Goal: Communication & Community: Answer question/provide support

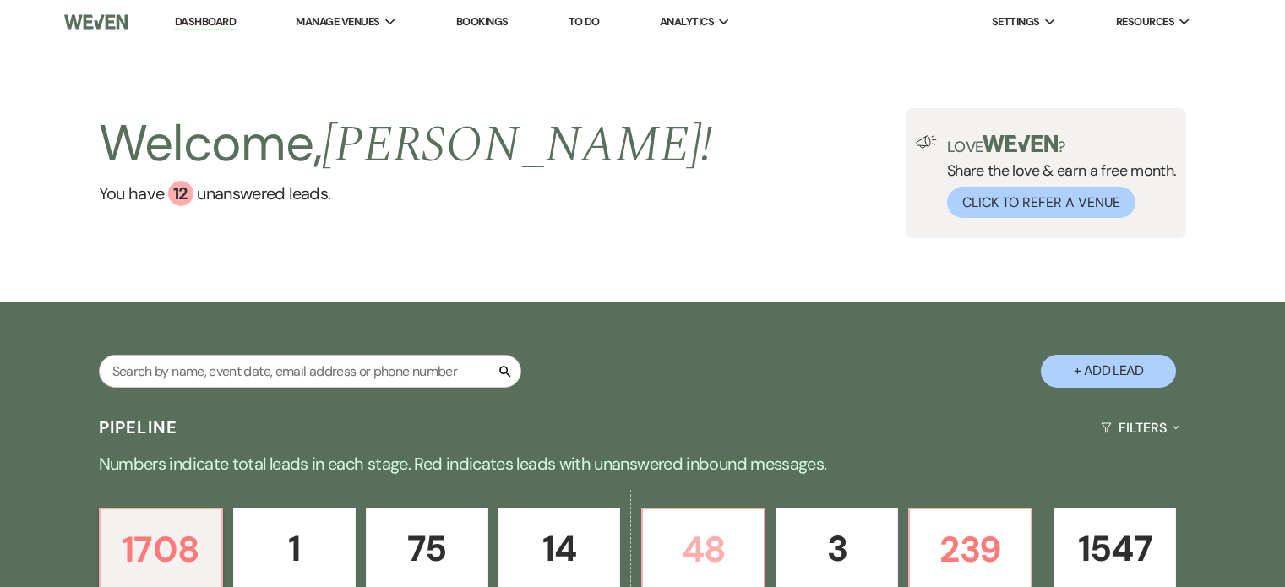
drag, startPoint x: 0, startPoint y: 0, endPoint x: 714, endPoint y: 258, distance: 759.8
click at [714, 521] on p "48" at bounding box center [703, 549] width 101 height 57
select select "5"
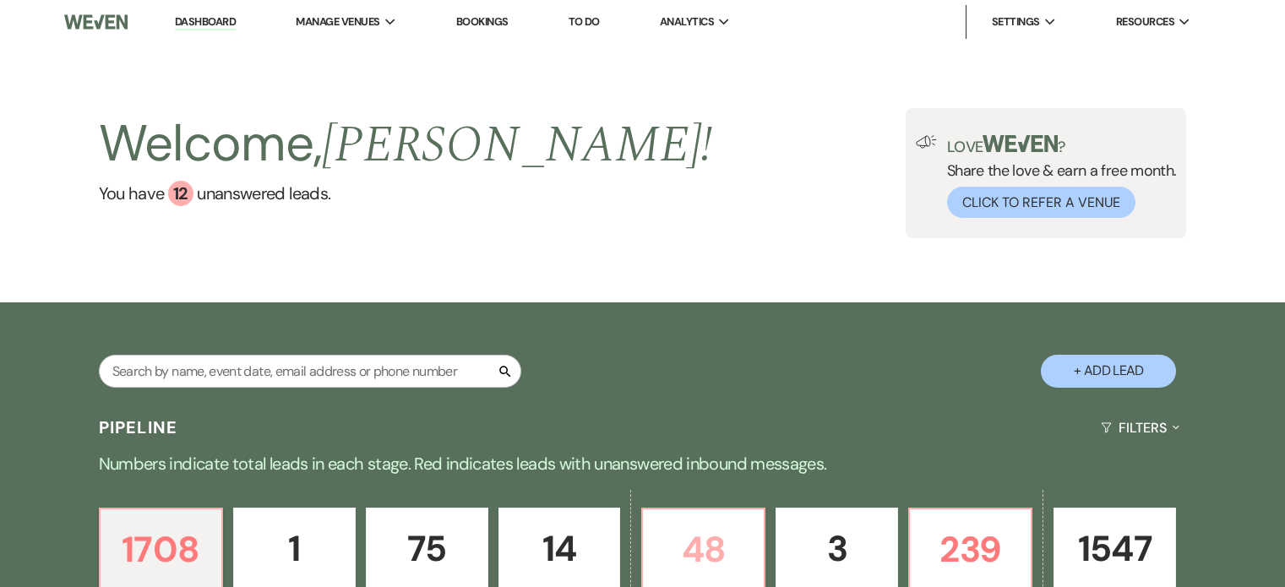
select select "5"
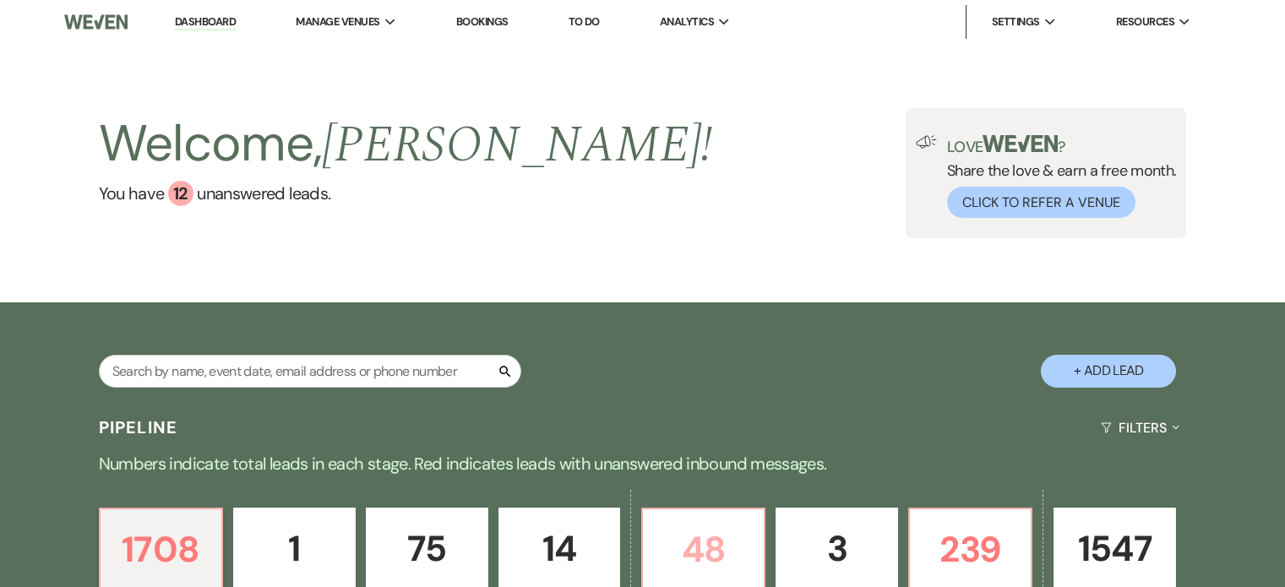
select select "5"
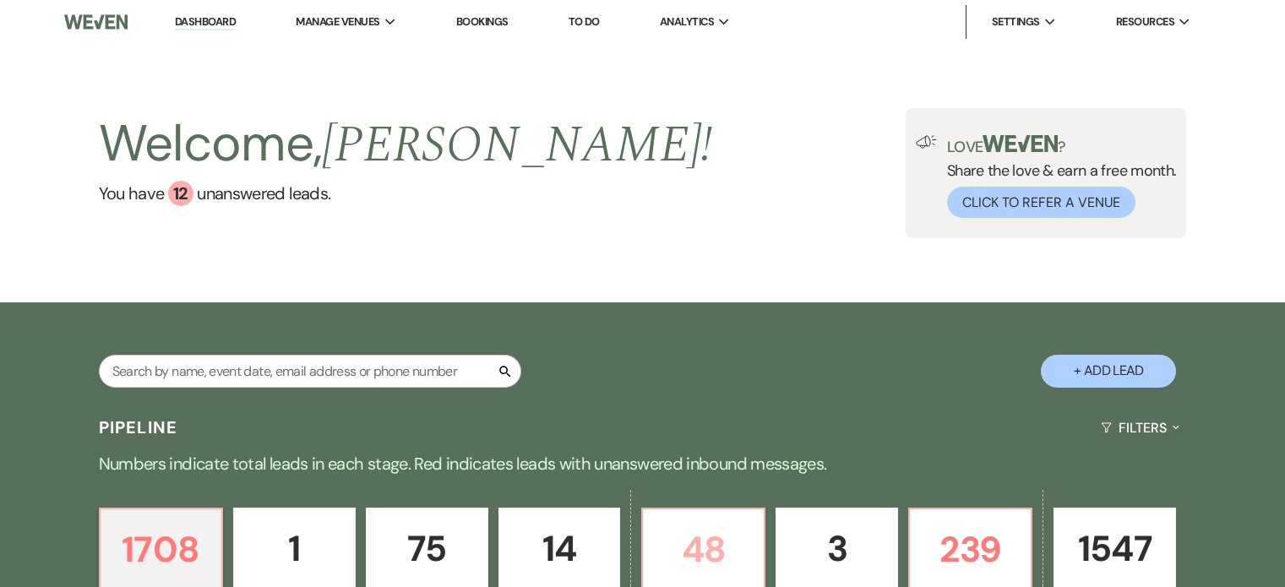
select select "5"
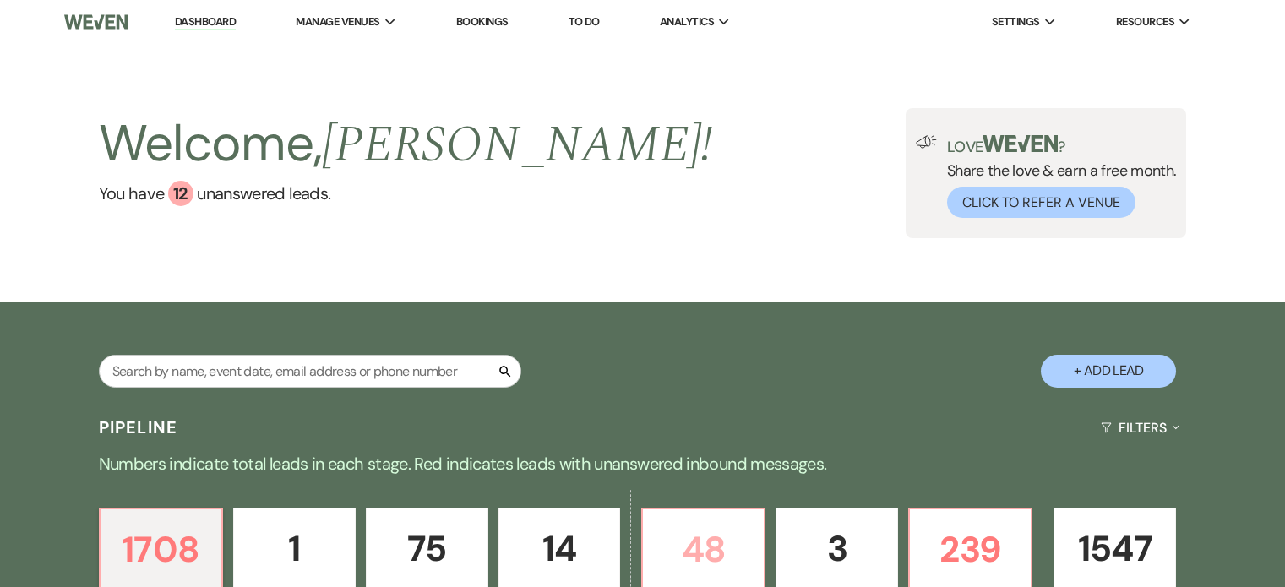
select select "5"
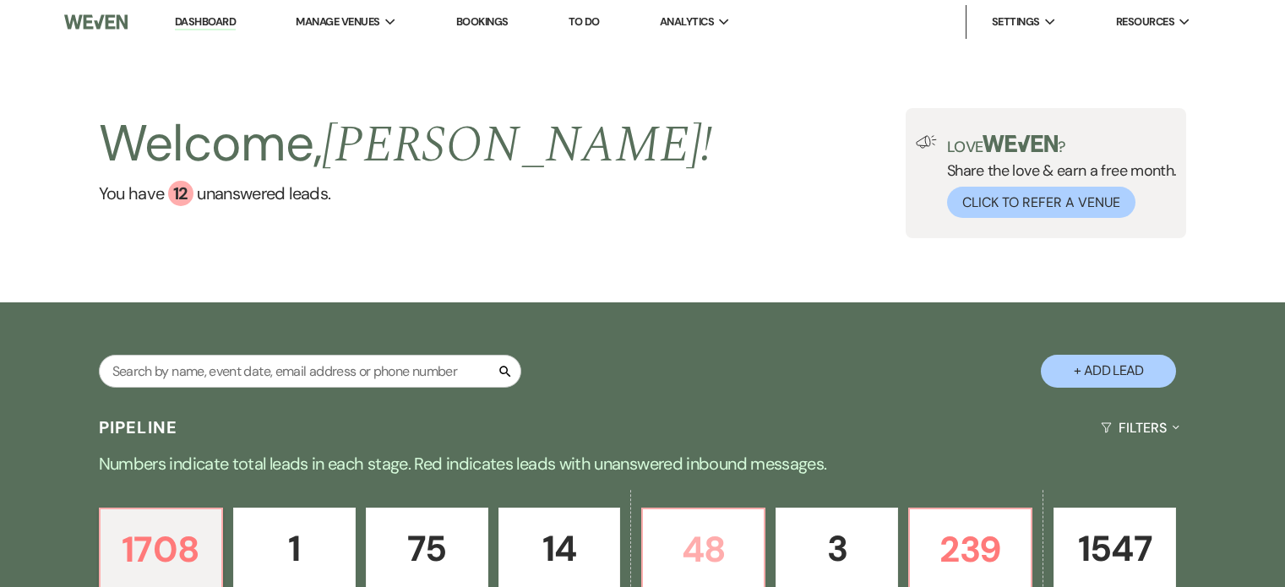
select select "5"
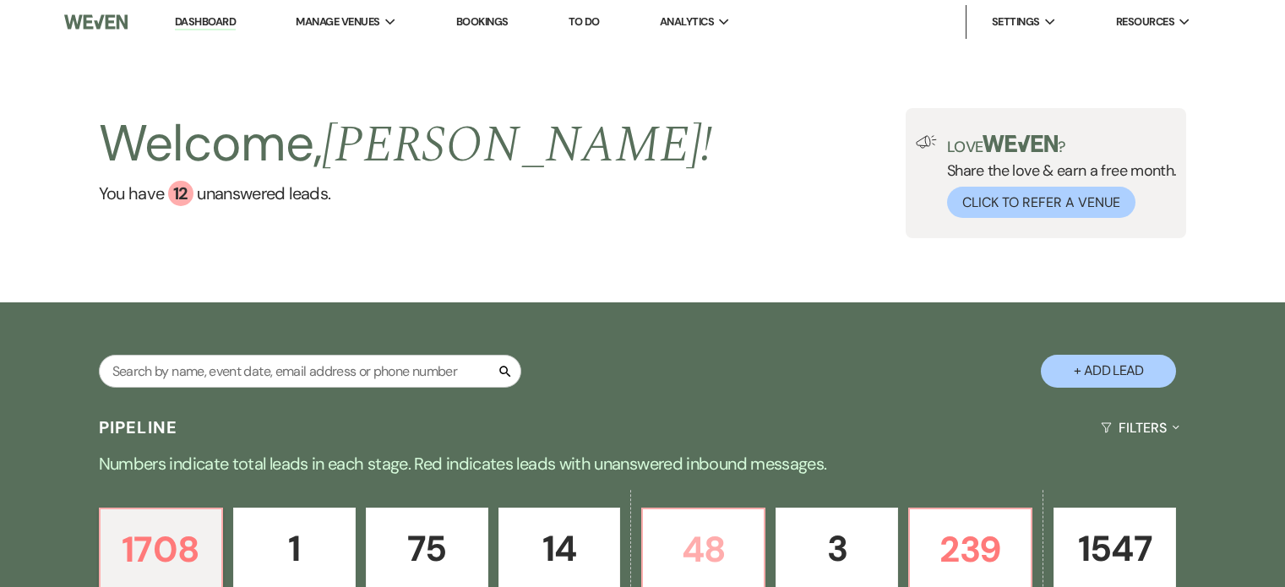
select select "5"
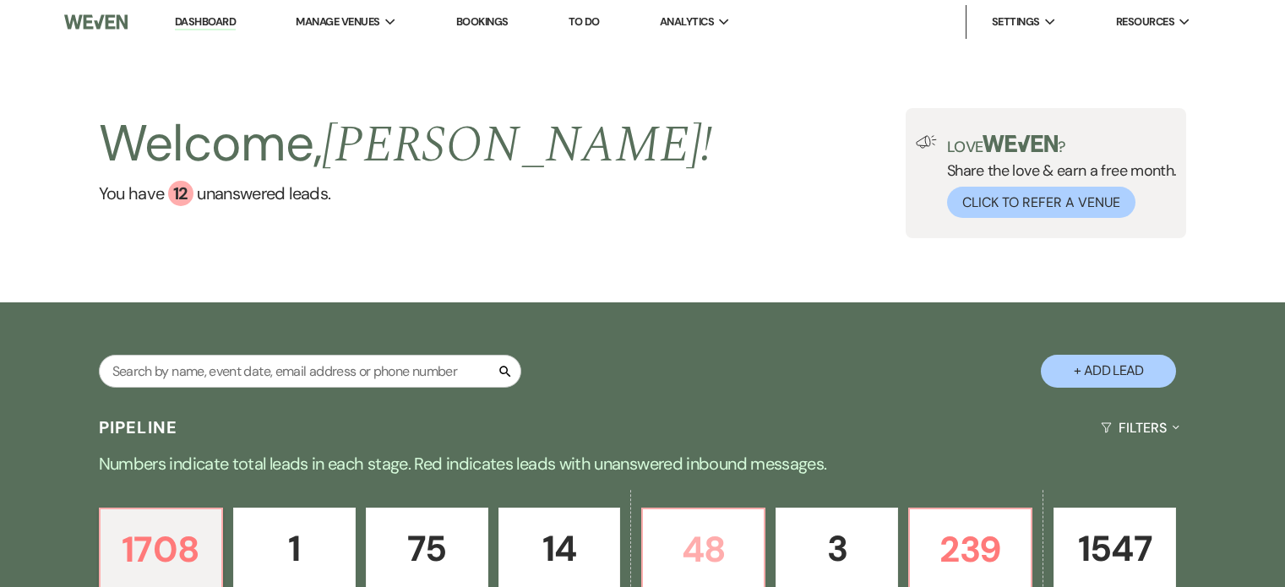
select select "5"
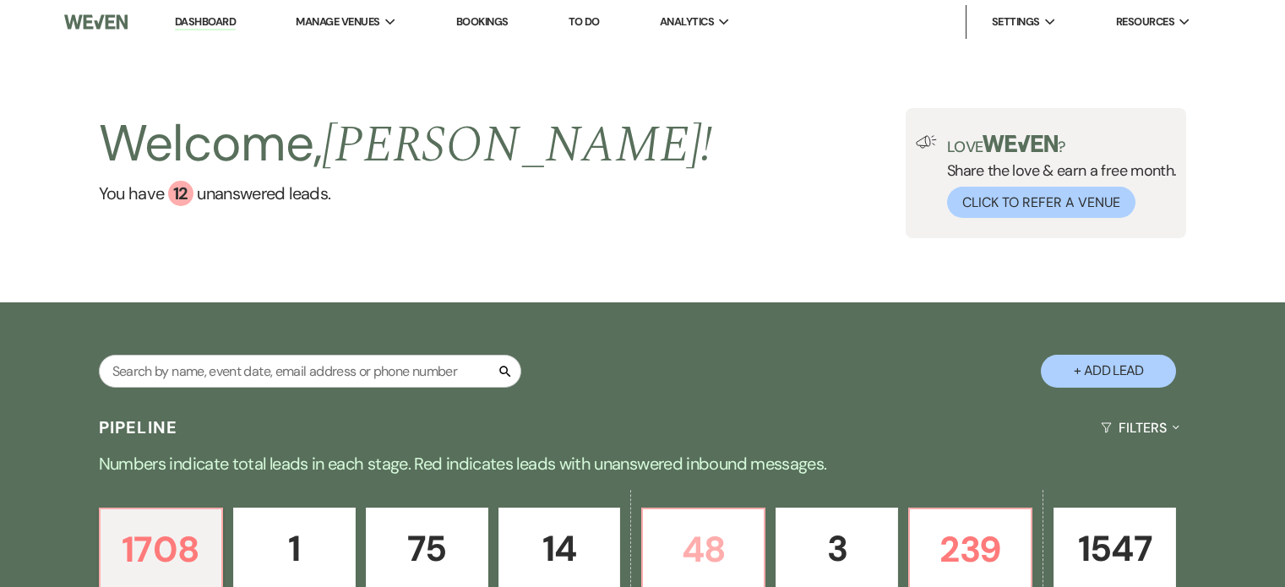
select select "5"
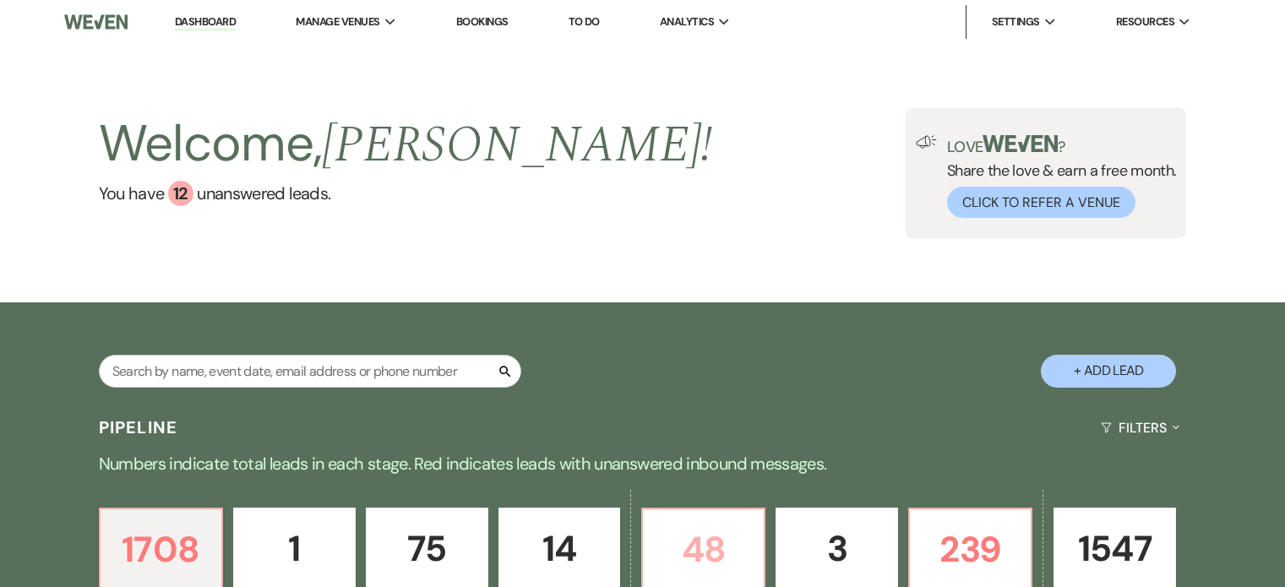
select select "5"
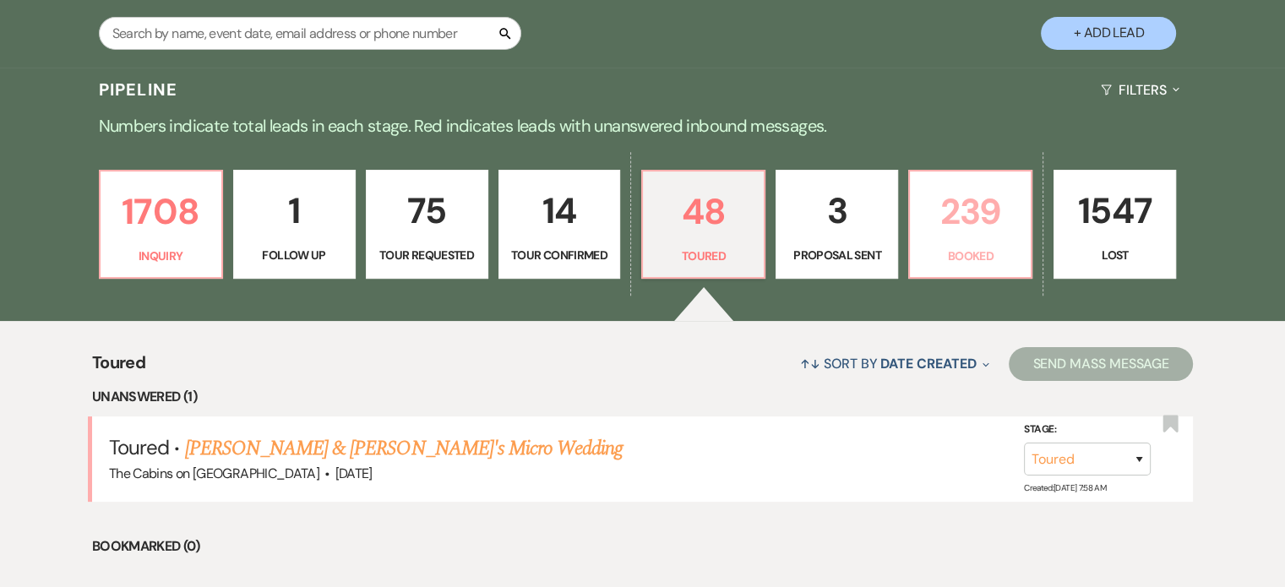
click at [979, 240] on p "239" at bounding box center [970, 211] width 101 height 57
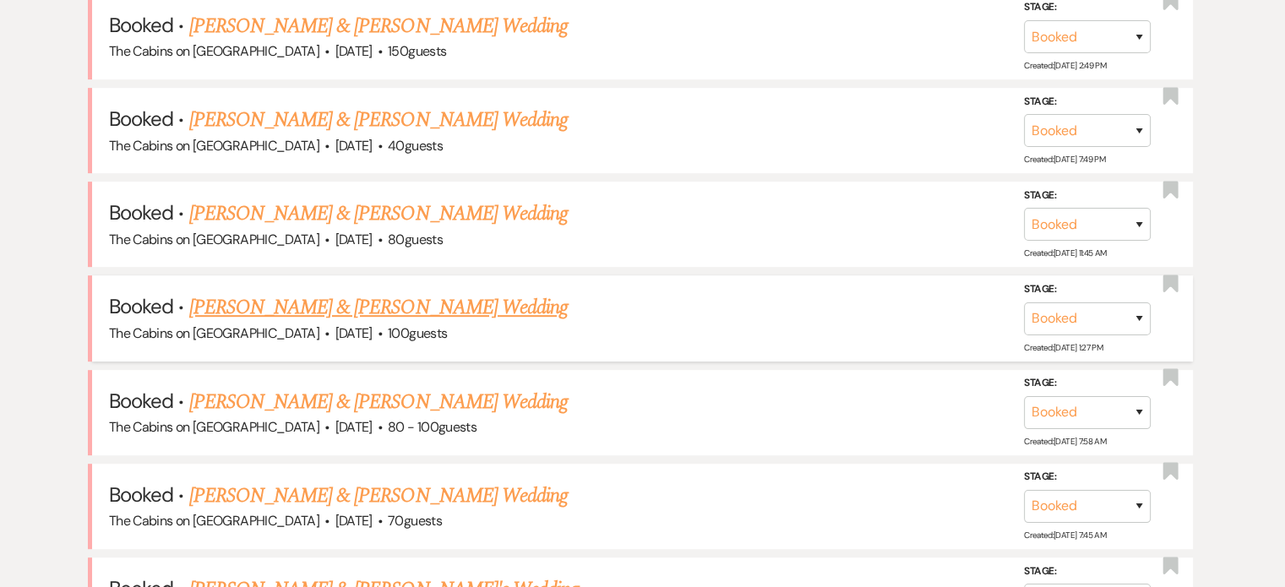
scroll to position [676, 0]
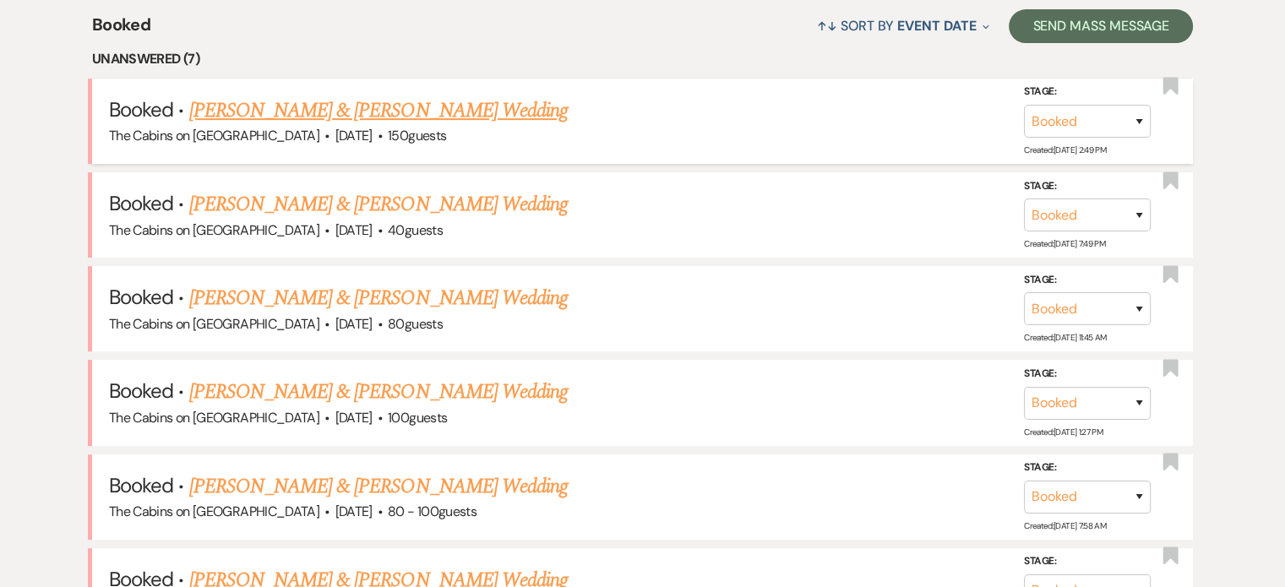
click at [367, 126] on link "[PERSON_NAME] & [PERSON_NAME] Wedding" at bounding box center [378, 110] width 378 height 30
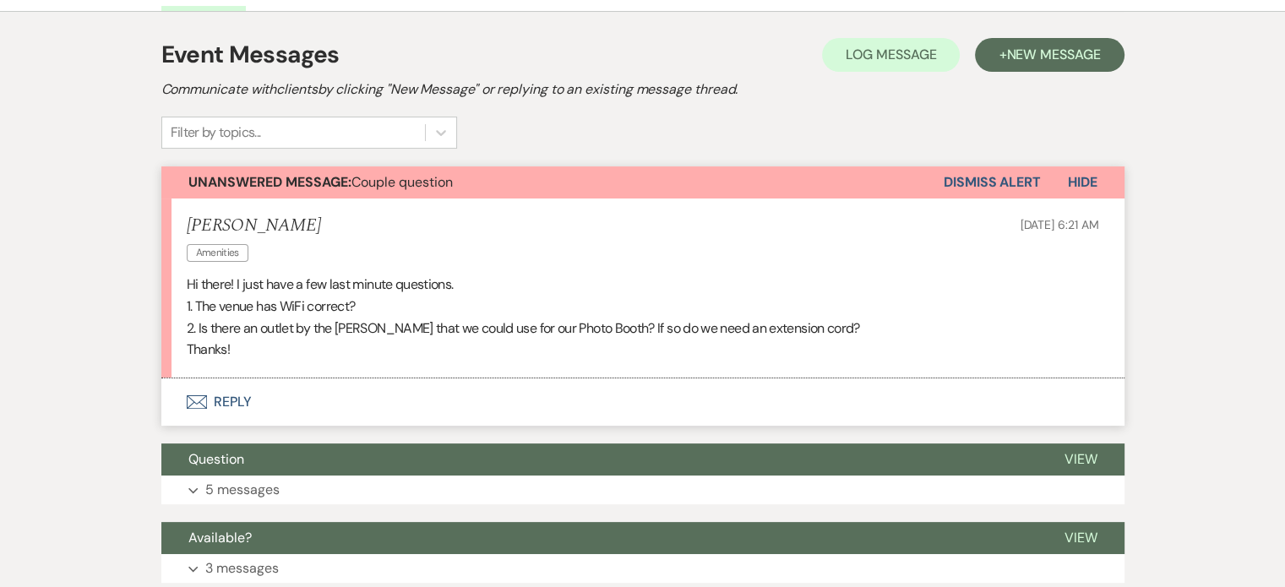
scroll to position [507, 0]
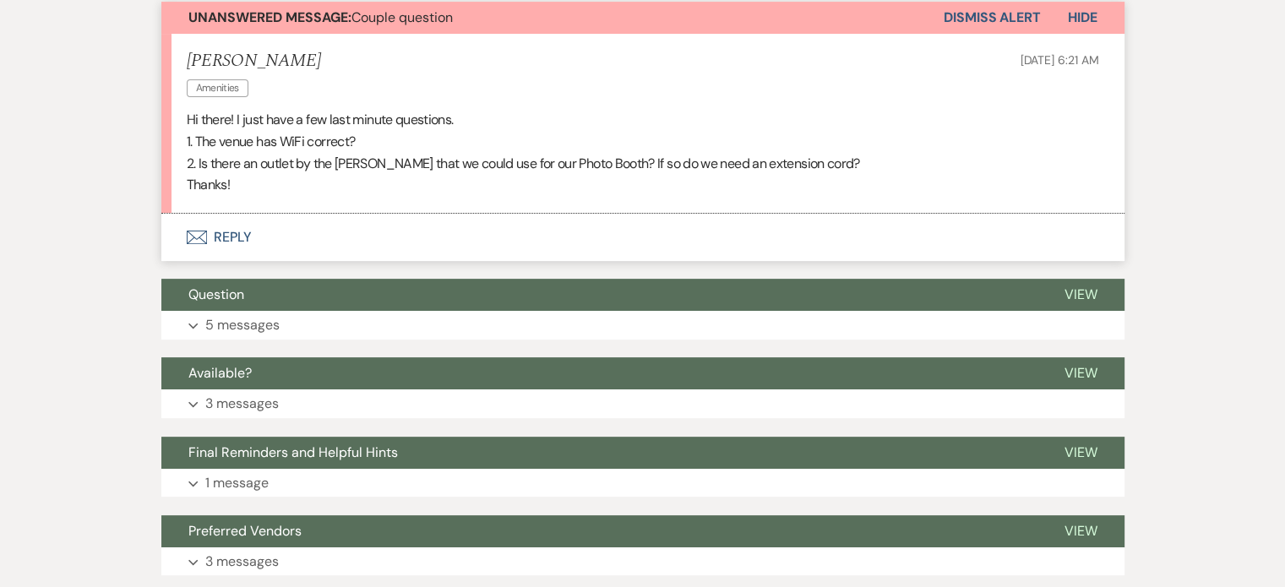
click at [296, 261] on button "Envelope Reply" at bounding box center [642, 237] width 963 height 47
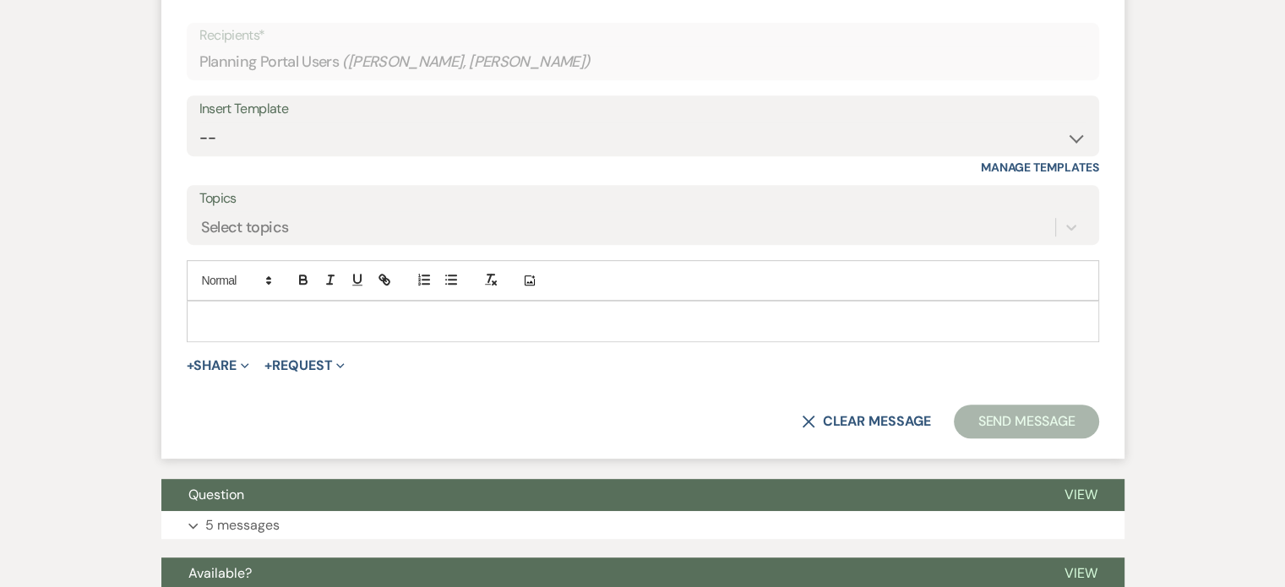
scroll to position [772, 0]
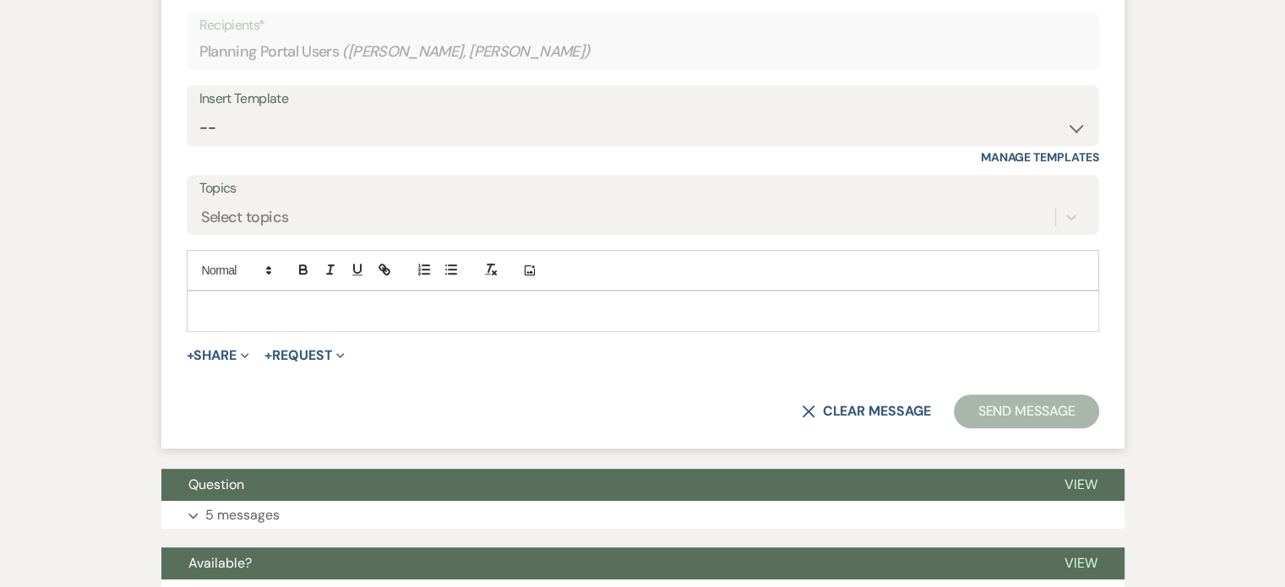
click at [301, 320] on p at bounding box center [642, 311] width 885 height 19
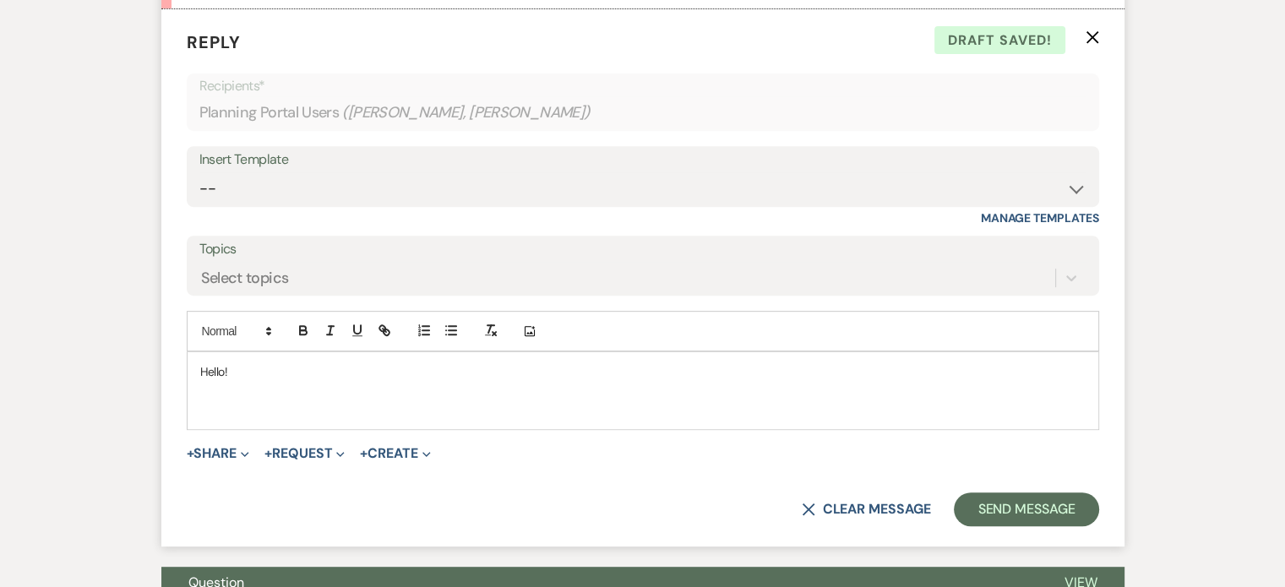
scroll to position [687, 0]
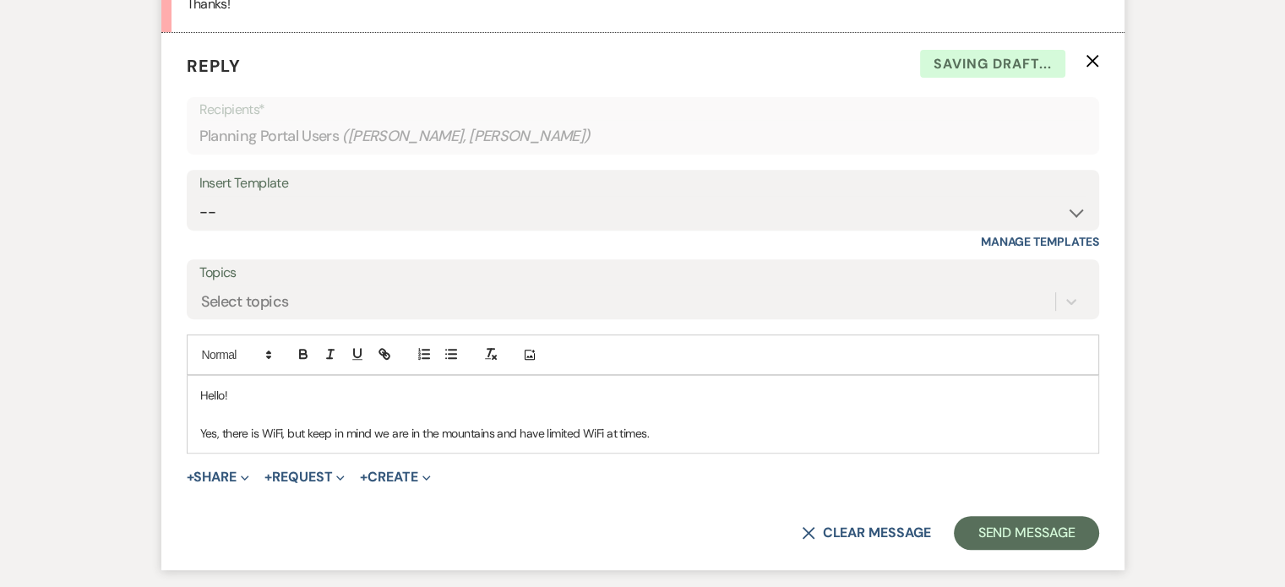
click at [710, 443] on p "Yes, there is WiFi, but keep in mind we are in the mountains and have limited W…" at bounding box center [642, 433] width 885 height 19
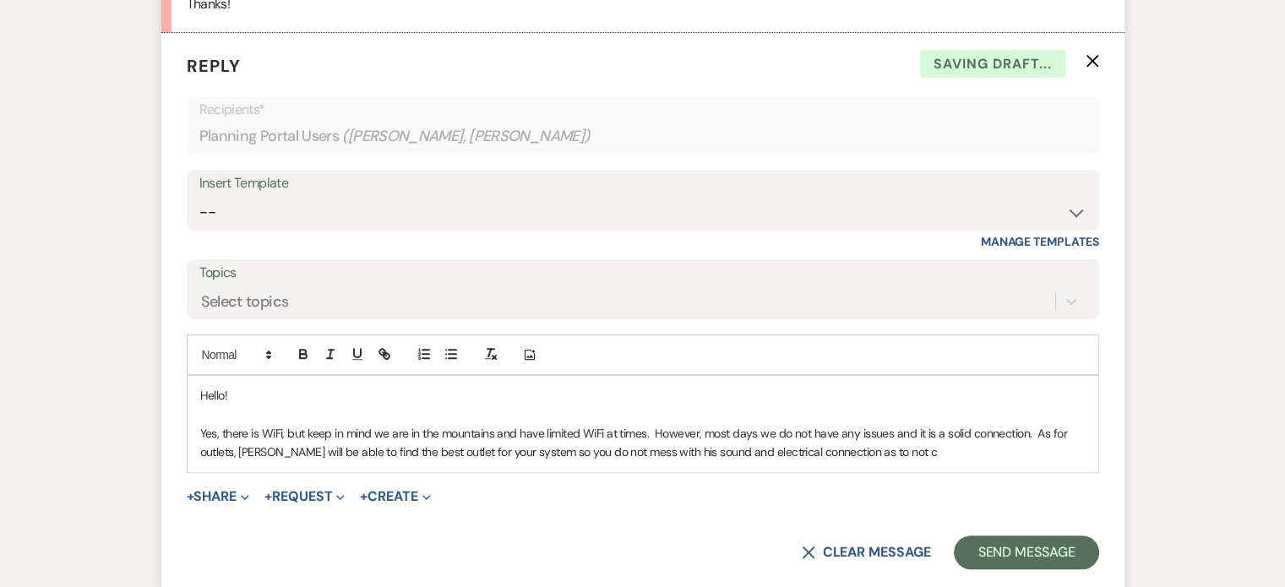
scroll to position [692, 0]
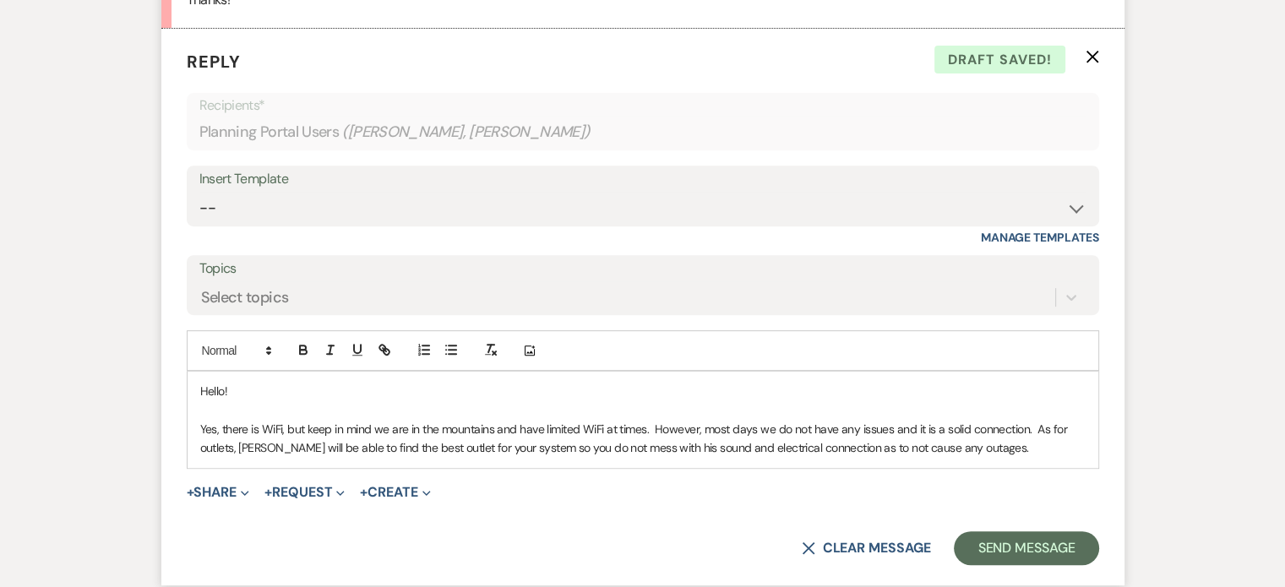
click at [404, 458] on p "Yes, there is WiFi, but keep in mind we are in the mountains and have limited W…" at bounding box center [642, 439] width 885 height 38
click at [487, 458] on p "Yes, there is WiFi, but keep in mind we are in the mountains and have limited W…" at bounding box center [642, 439] width 885 height 38
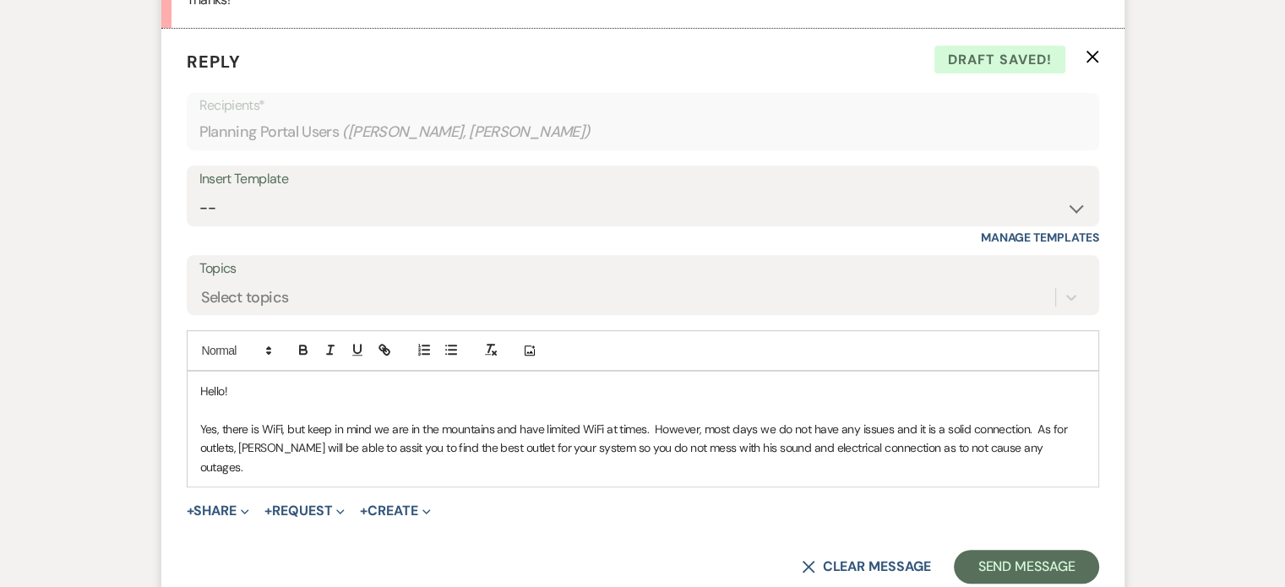
click at [492, 476] on p "Yes, there is WiFi, but keep in mind we are in the mountains and have limited W…" at bounding box center [642, 448] width 885 height 57
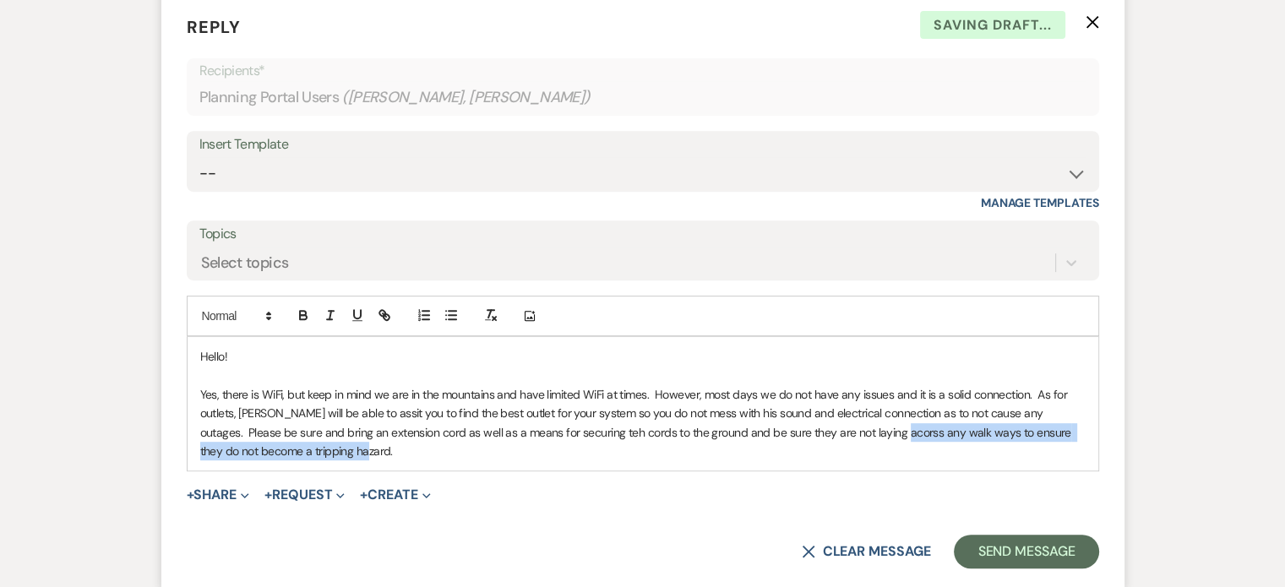
scroll to position [733, 0]
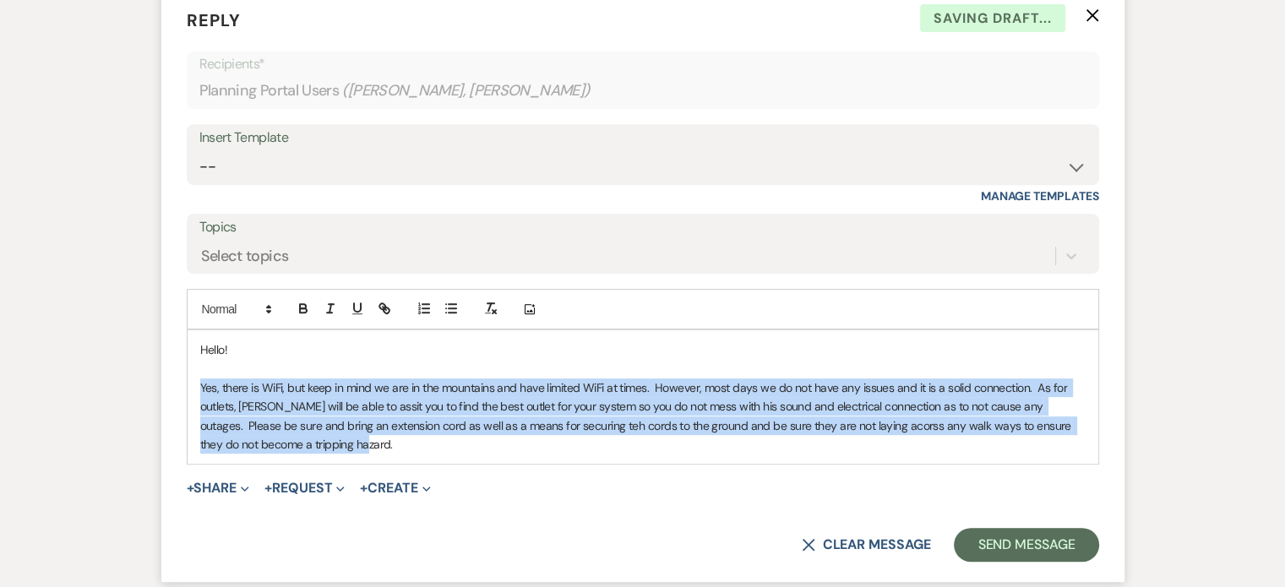
drag, startPoint x: 726, startPoint y: 574, endPoint x: 240, endPoint y: 495, distance: 492.9
click at [240, 495] on form "Reply X Saving draft... Recipients* Planning Portal Users ( [PERSON_NAME], [PER…" at bounding box center [642, 284] width 963 height 595
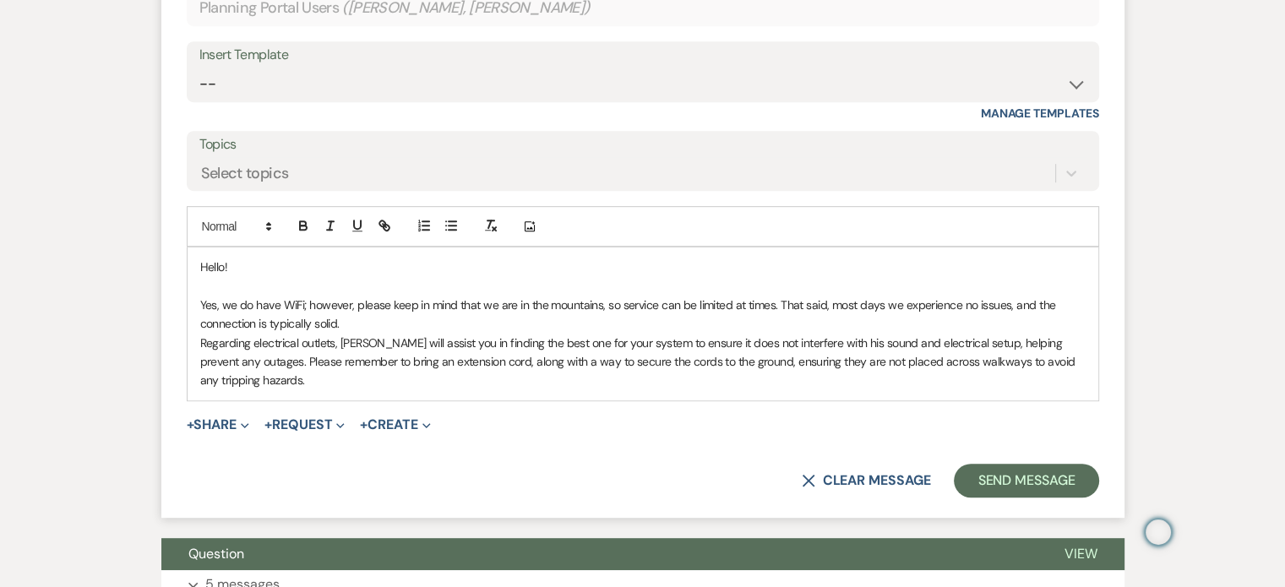
scroll to position [902, 0]
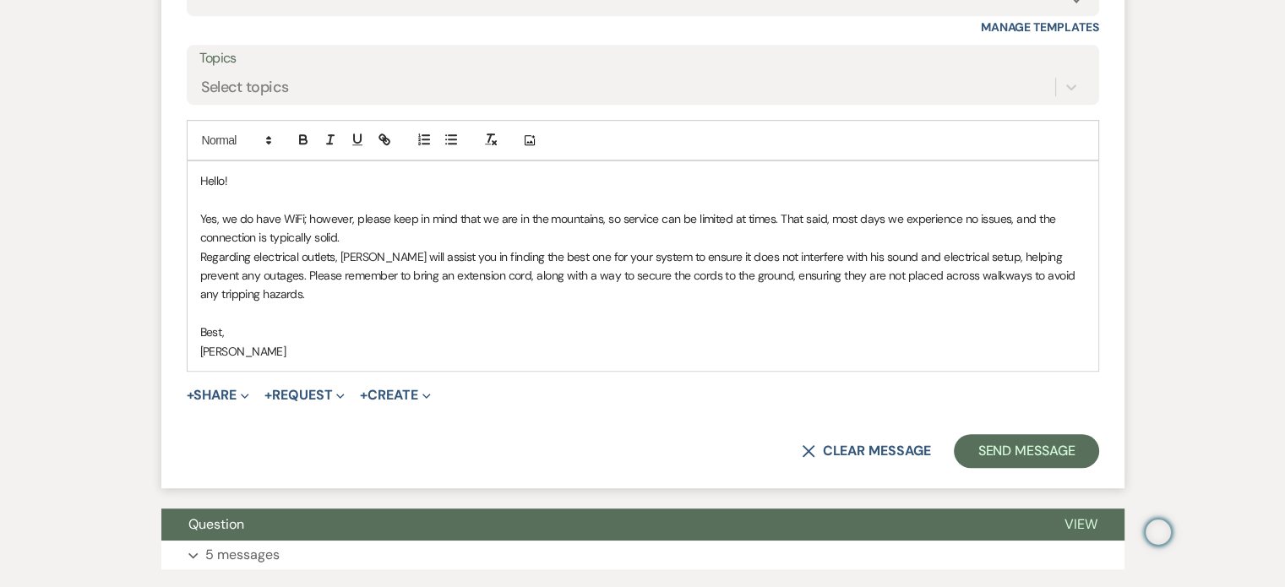
click at [486, 247] on p "Yes, we do have WiFi; however, please keep in mind that we are in the mountains…" at bounding box center [642, 228] width 885 height 38
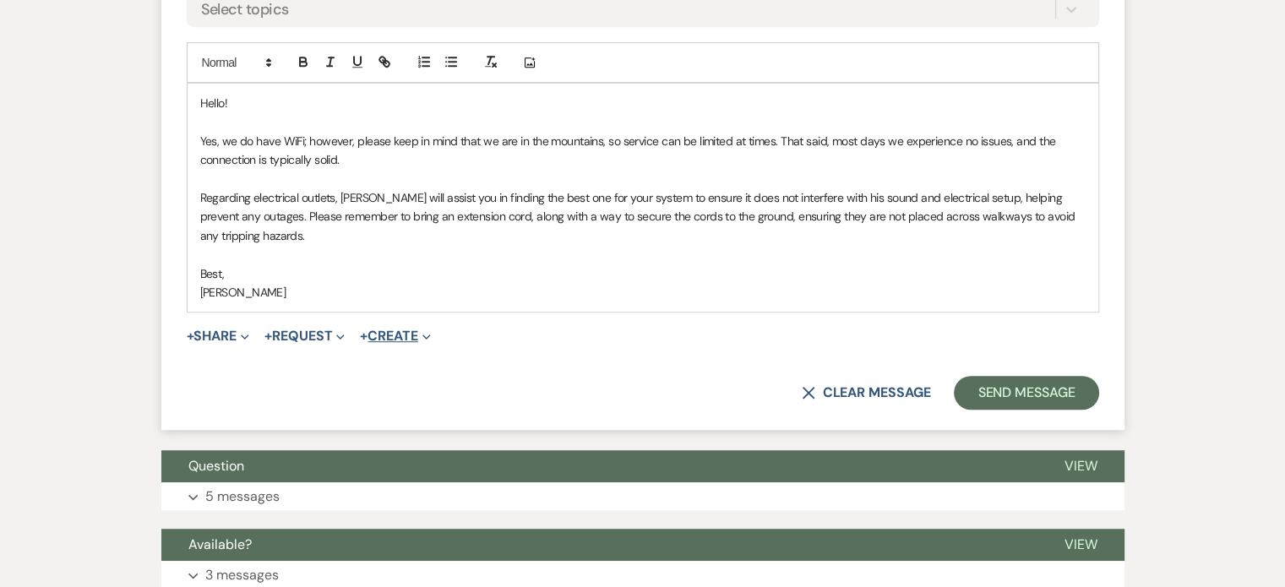
scroll to position [1071, 0]
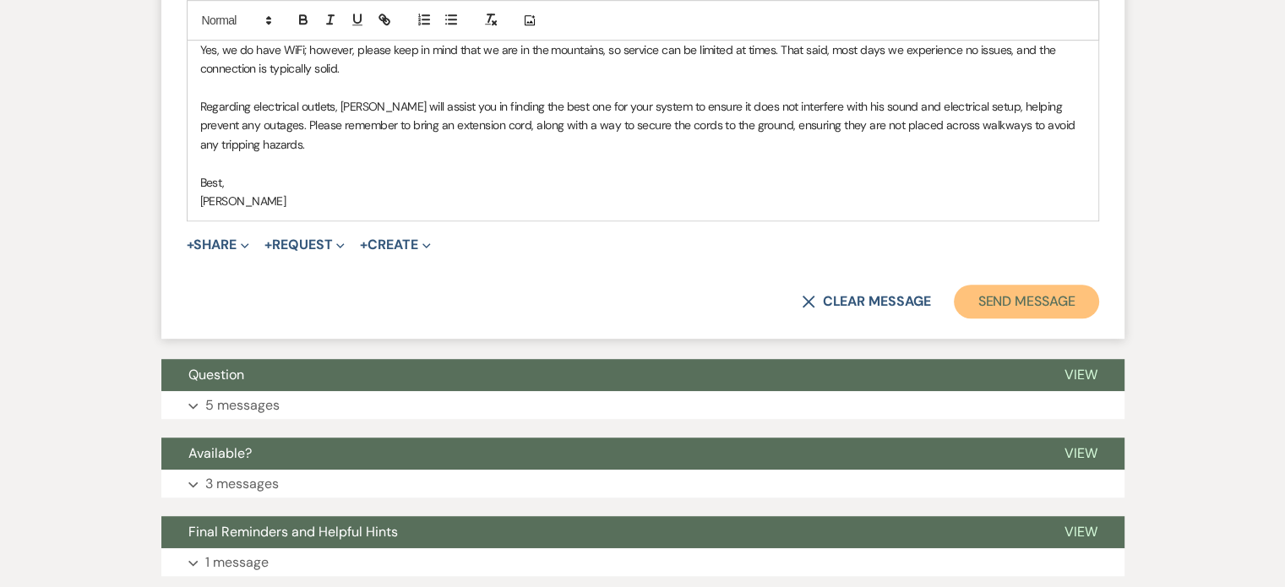
click at [954, 318] on button "Send Message" at bounding box center [1026, 302] width 144 height 34
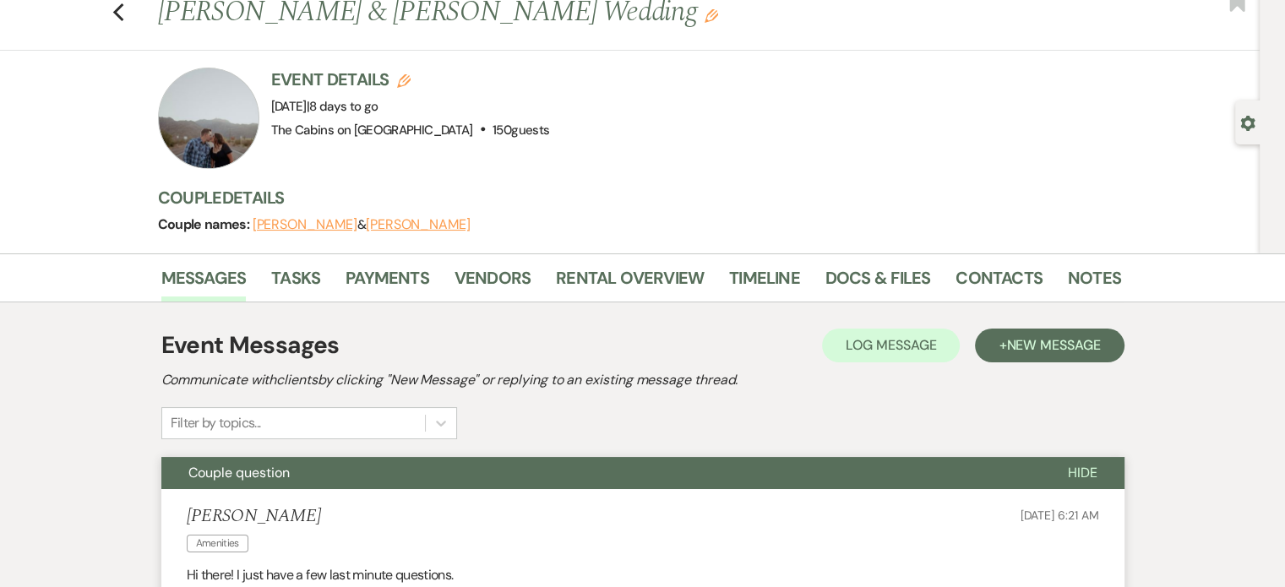
scroll to position [0, 0]
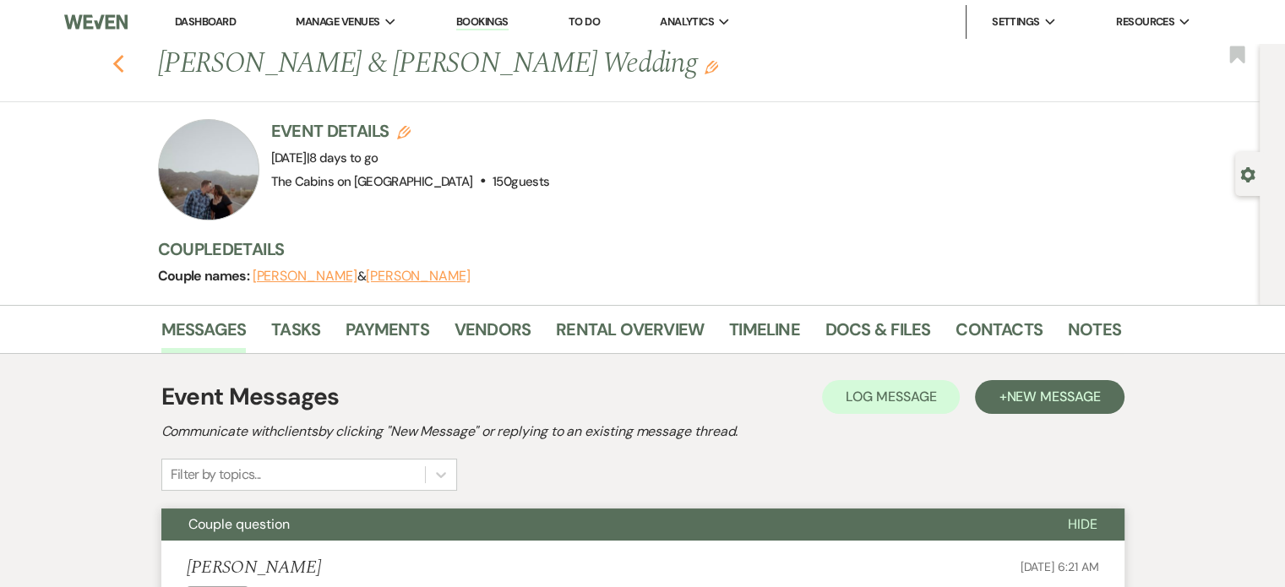
click at [125, 68] on icon "Previous" at bounding box center [118, 64] width 13 height 20
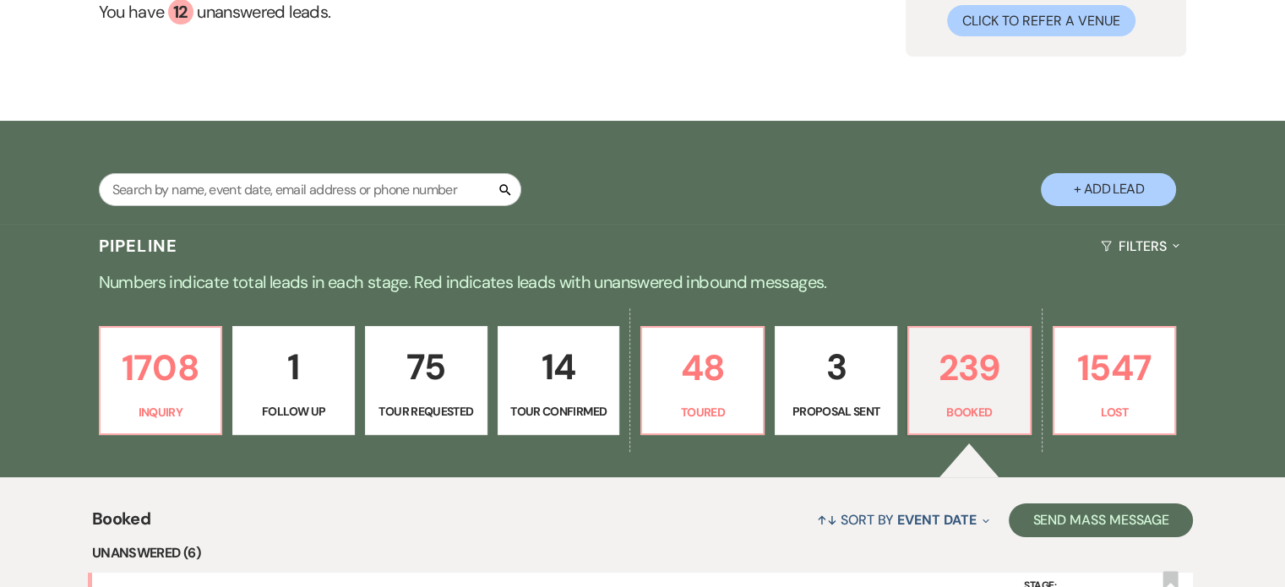
scroll to position [422, 0]
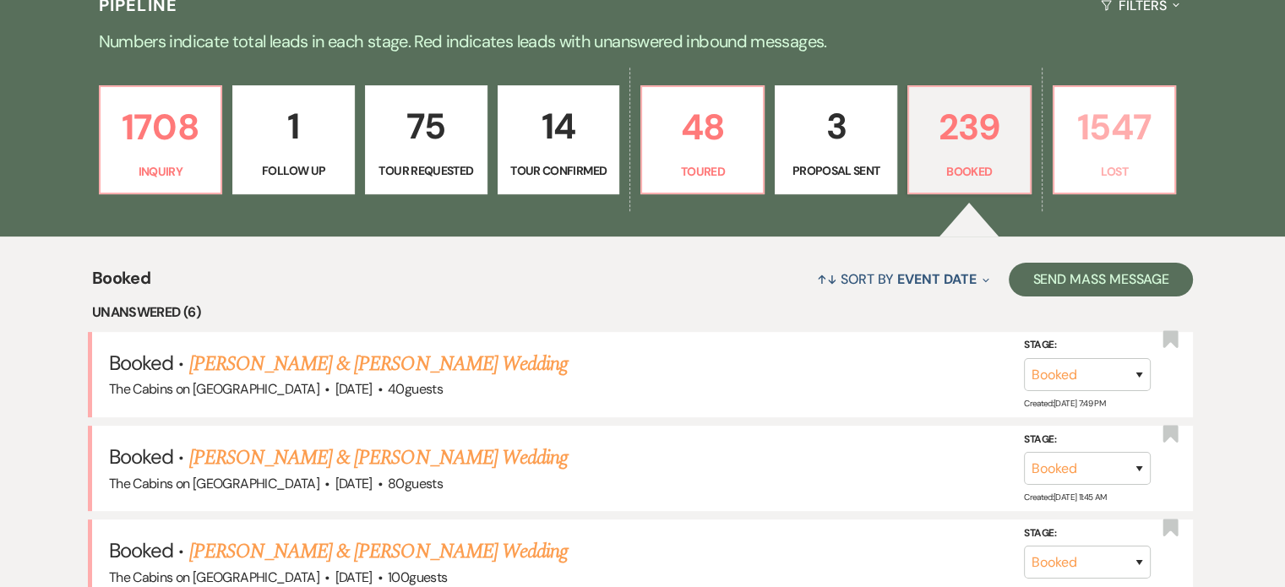
click at [1158, 155] on p "1547" at bounding box center [1114, 127] width 101 height 57
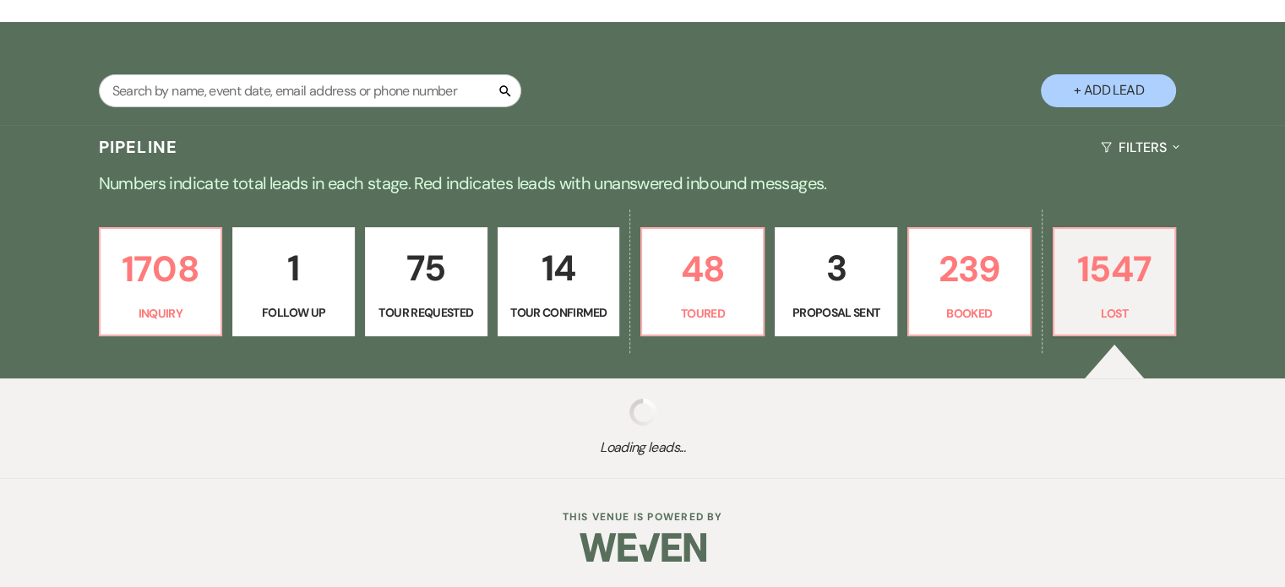
select select "8"
select select "5"
select select "8"
select select "6"
select select "8"
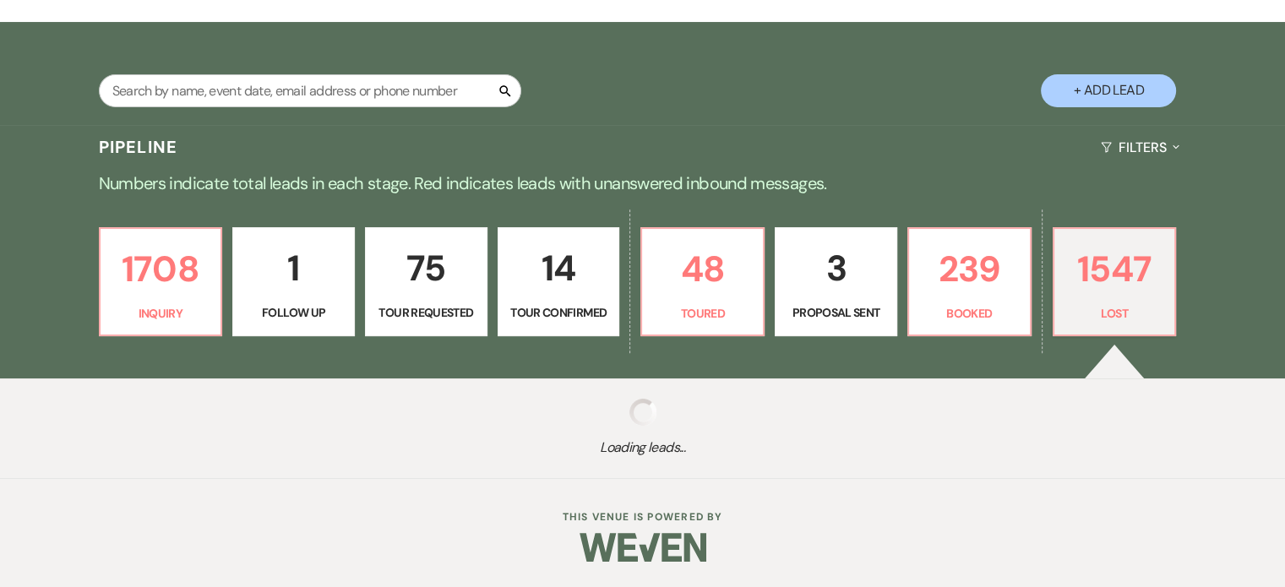
select select "1"
select select "8"
select select "5"
select select "8"
select select "7"
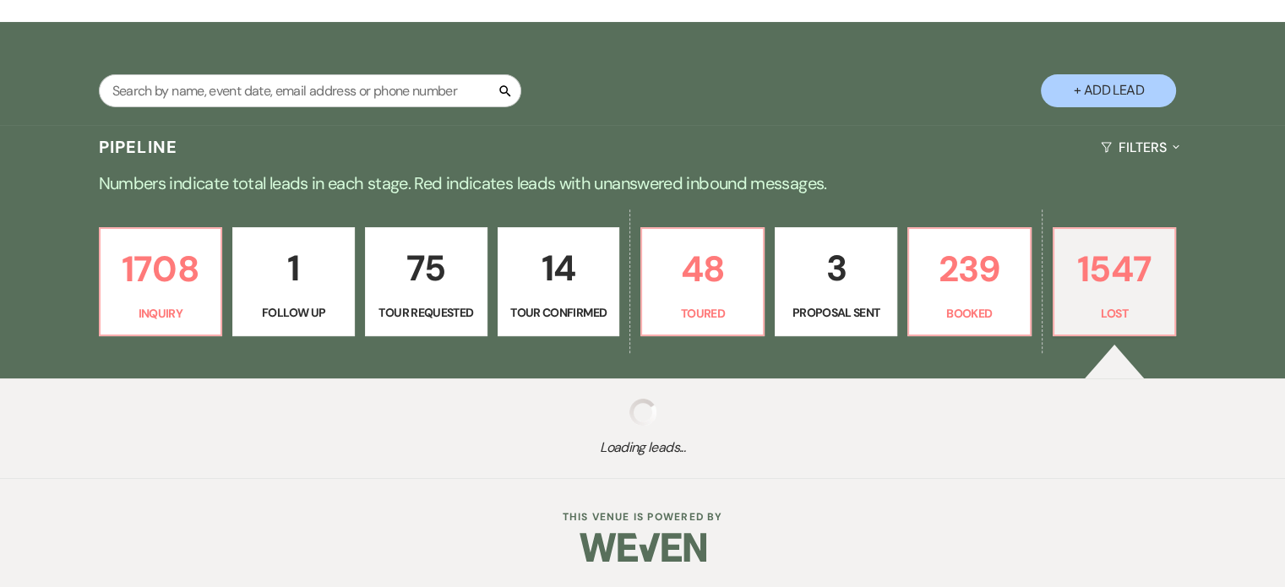
select select "8"
select select "1"
select select "8"
select select "5"
select select "8"
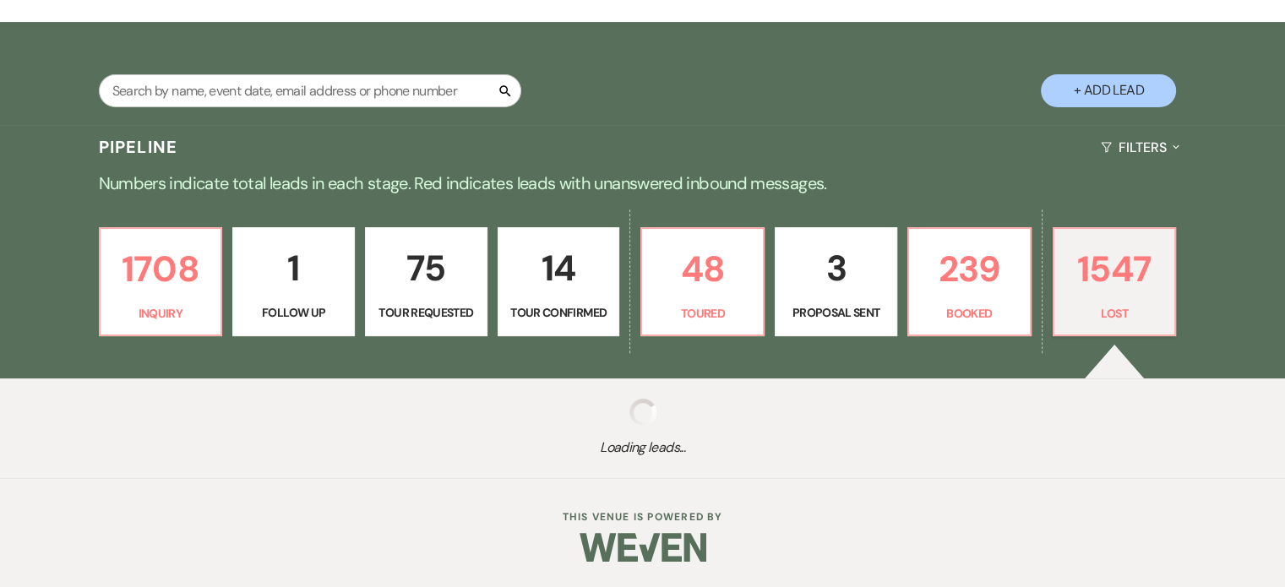
select select "5"
select select "8"
select select "5"
select select "8"
select select "5"
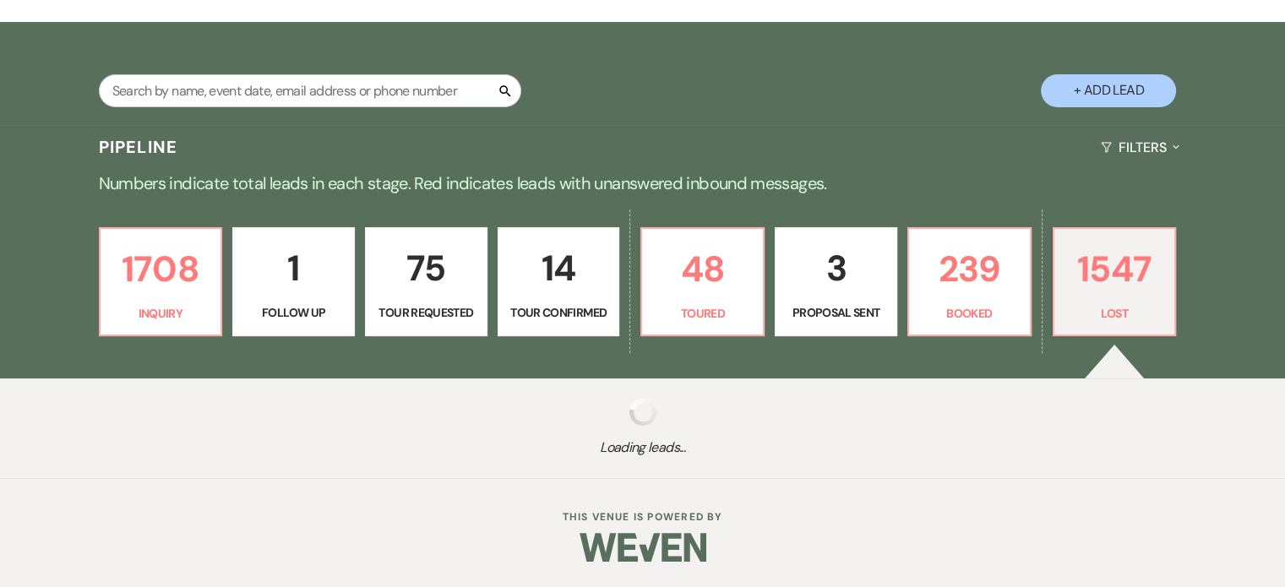
select select "8"
select select "6"
select select "8"
select select "1"
select select "8"
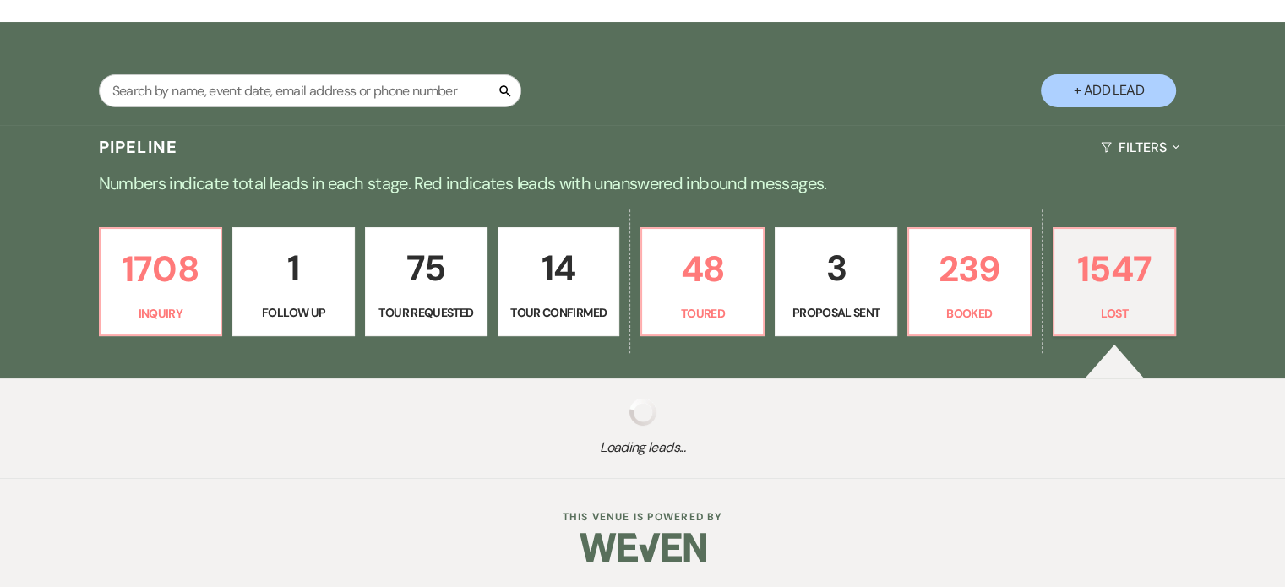
select select "5"
select select "8"
select select "10"
select select "8"
select select "5"
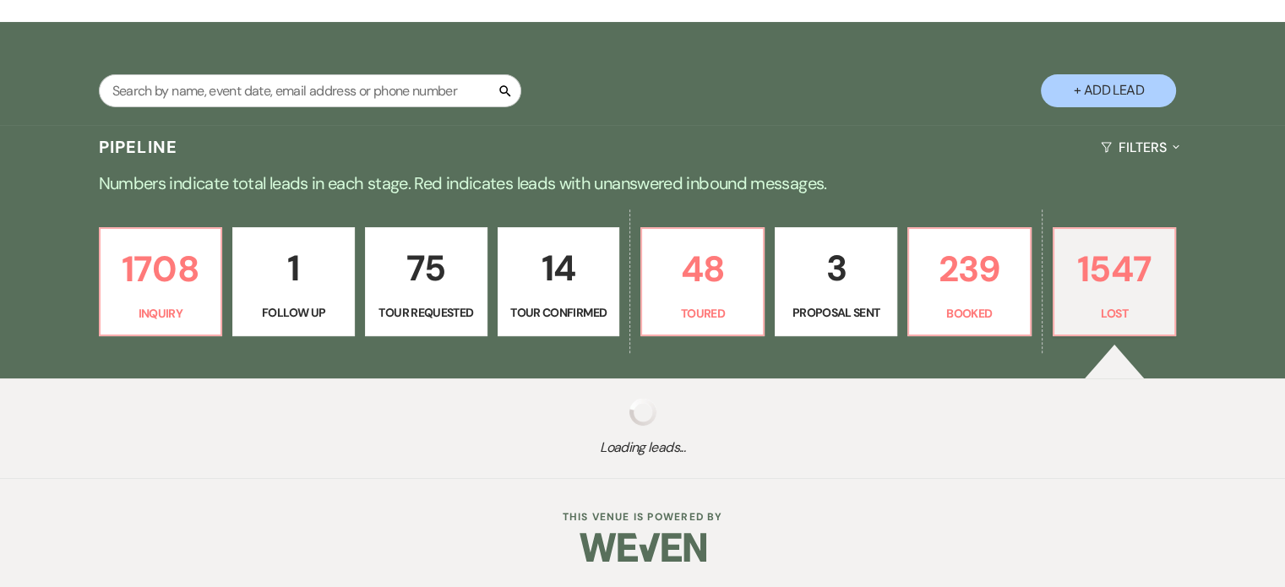
select select "8"
select select "6"
select select "8"
select select "5"
select select "8"
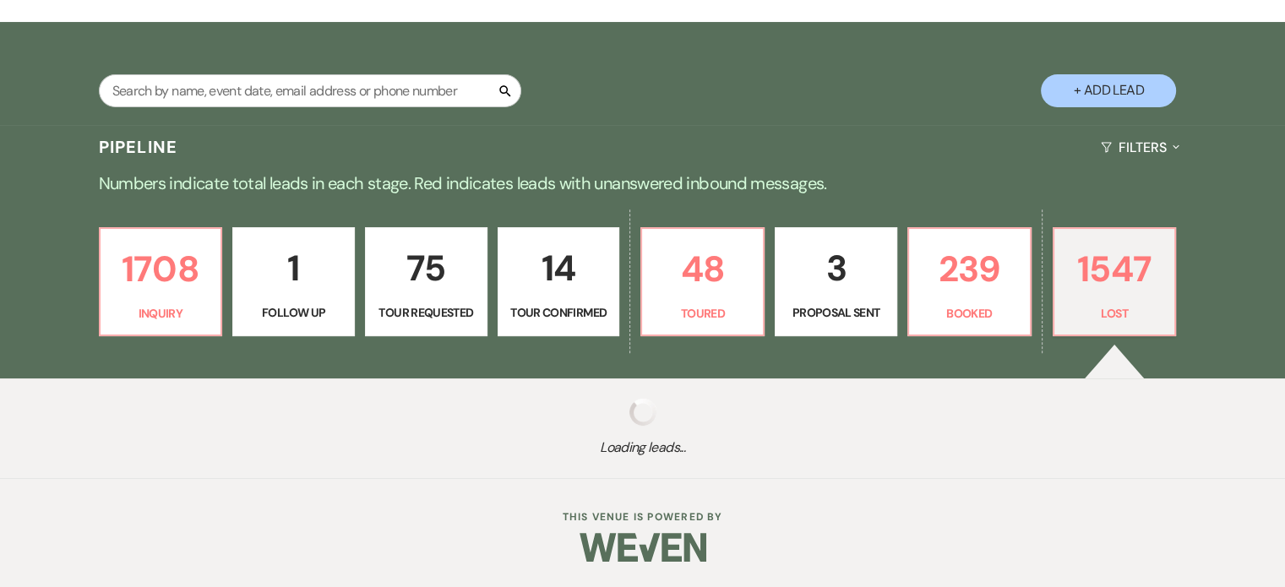
select select "5"
select select "8"
select select "5"
select select "8"
select select "1"
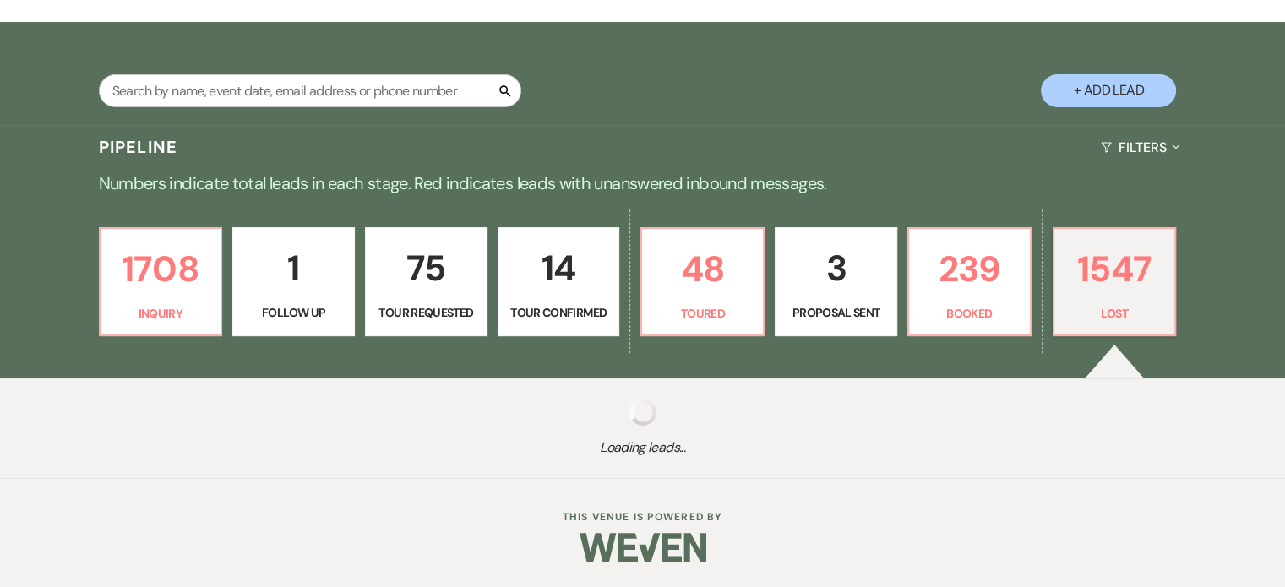
select select "8"
select select "5"
select select "8"
select select "5"
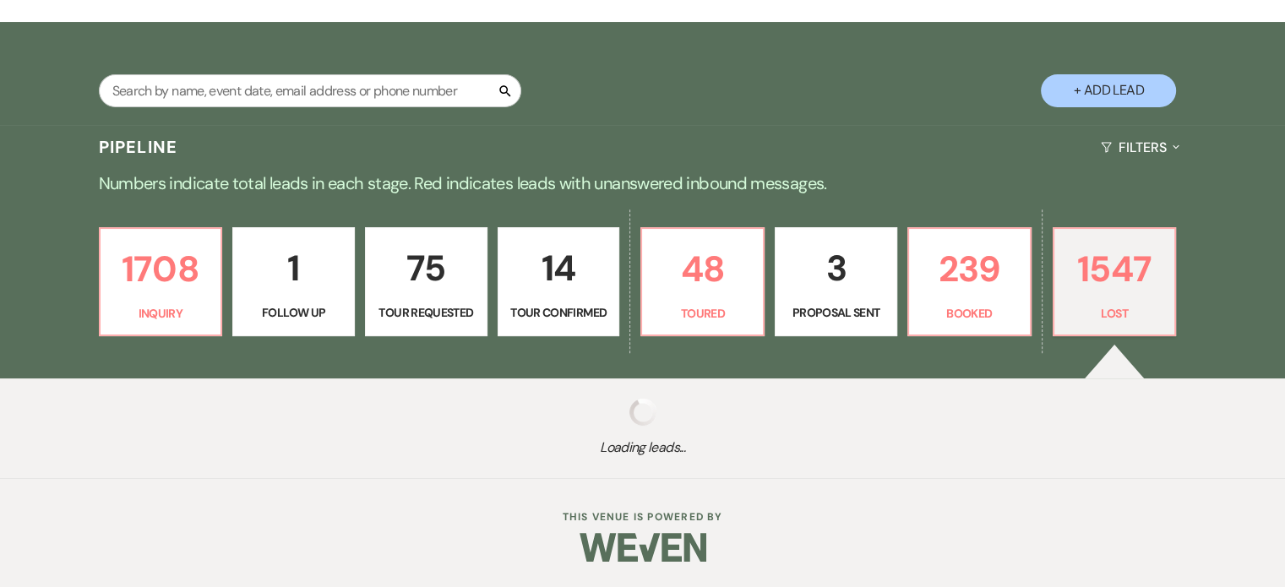
select select "8"
select select "5"
select select "8"
select select "5"
select select "8"
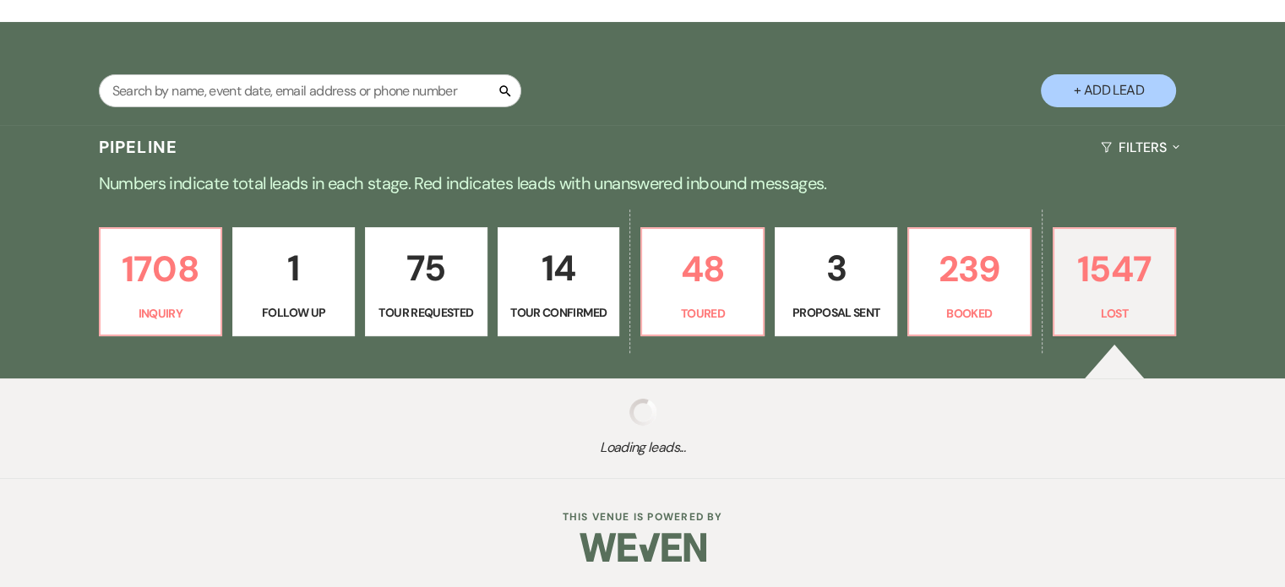
select select "5"
select select "8"
select select "5"
select select "8"
select select "5"
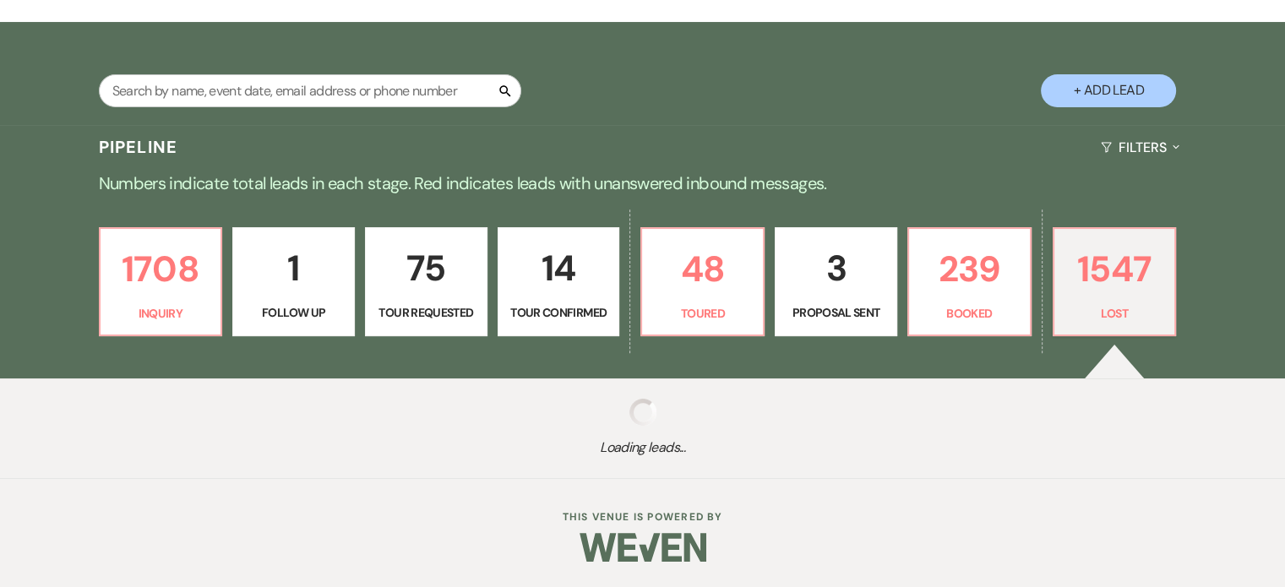
select select "8"
select select "5"
select select "8"
select select "11"
select select "8"
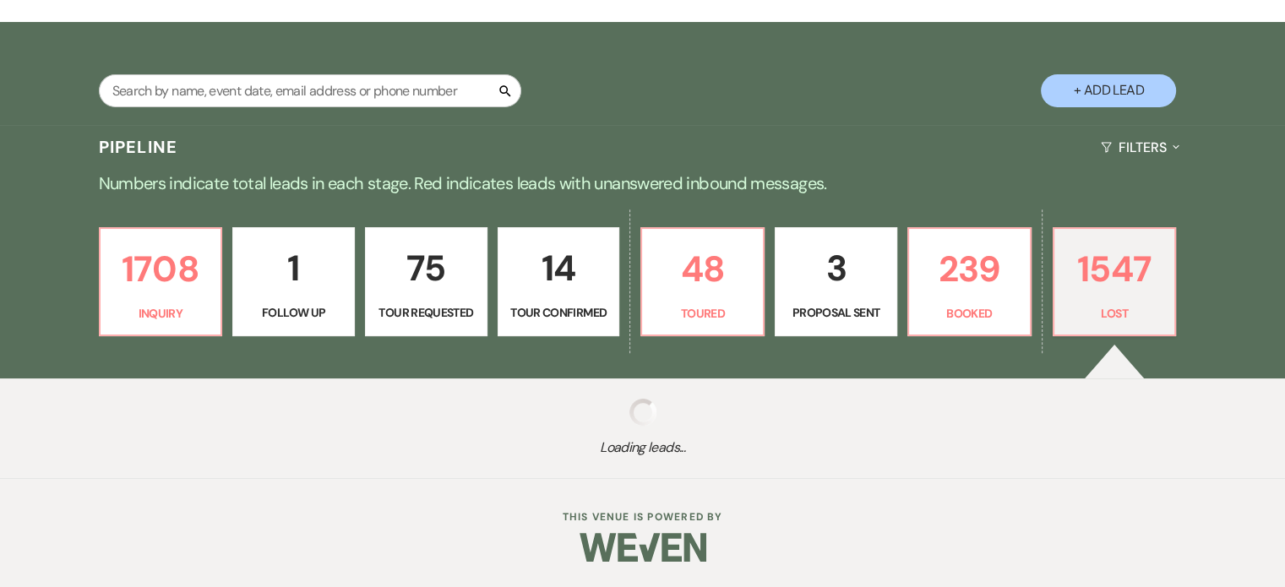
select select "5"
select select "8"
select select "5"
select select "8"
select select "5"
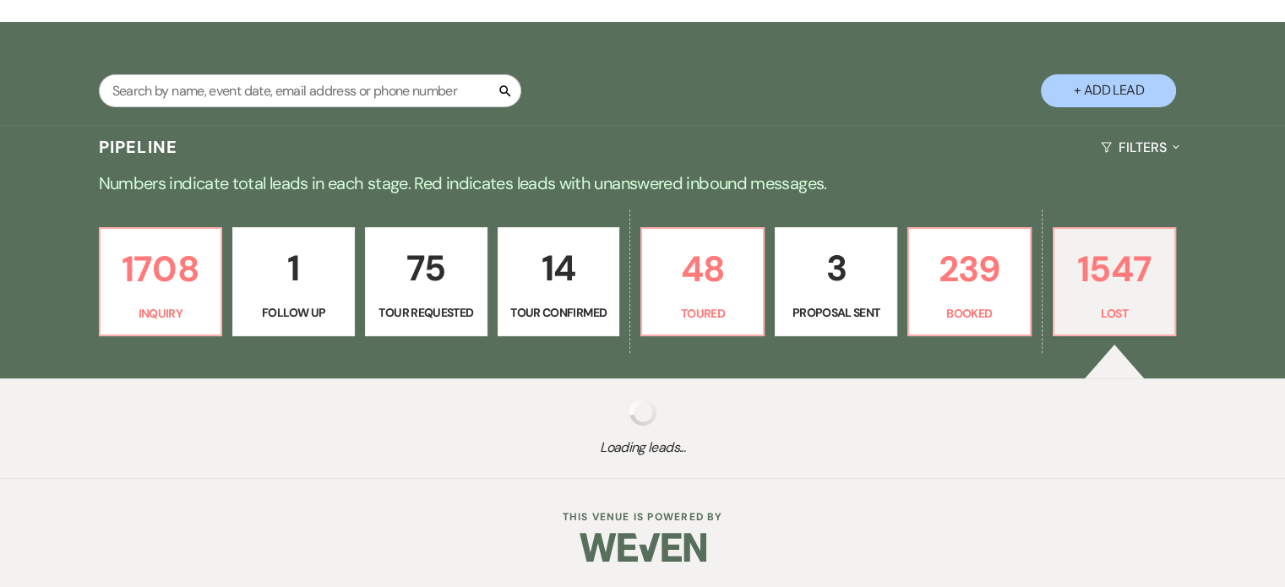
select select "8"
select select "5"
select select "8"
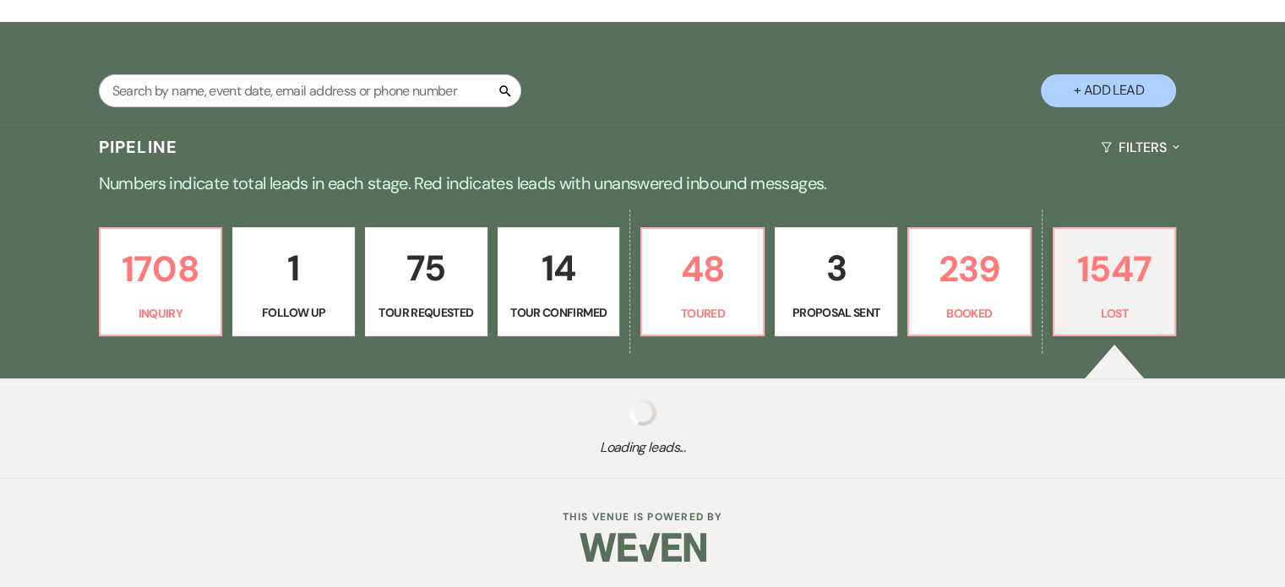
select select "5"
select select "8"
select select "7"
select select "8"
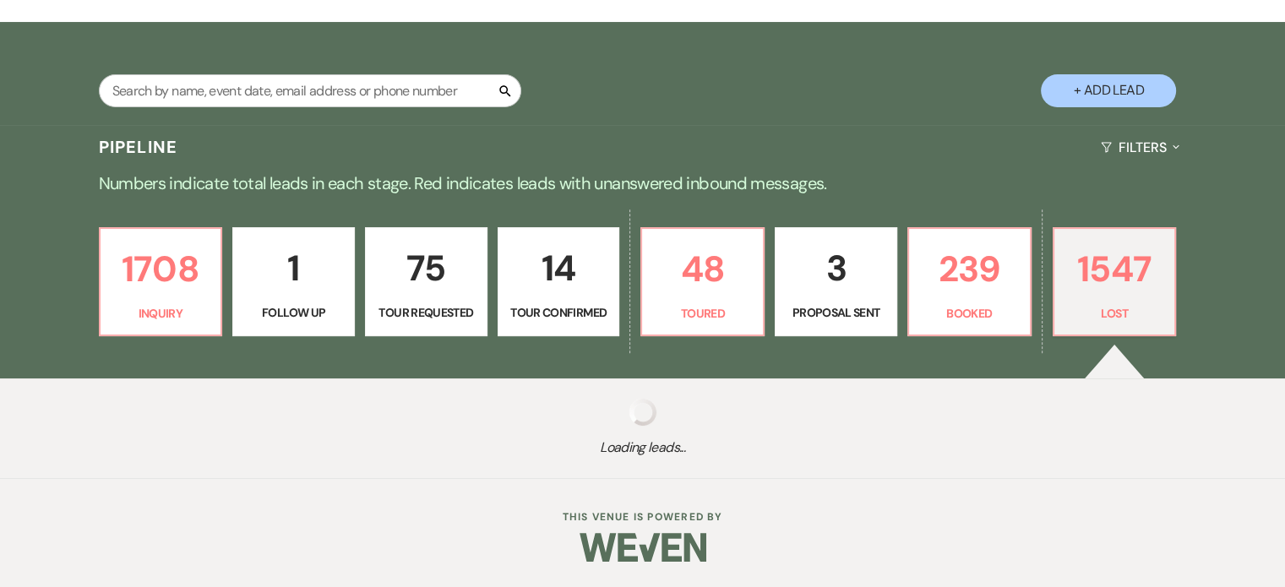
select select "6"
select select "8"
select select "5"
select select "8"
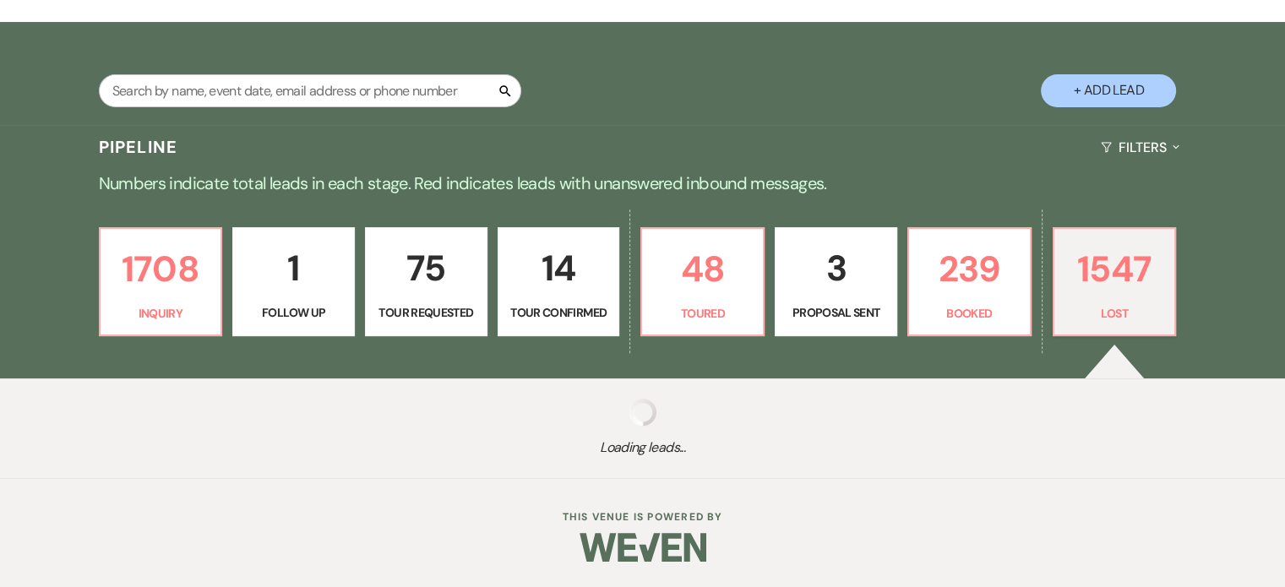
select select "8"
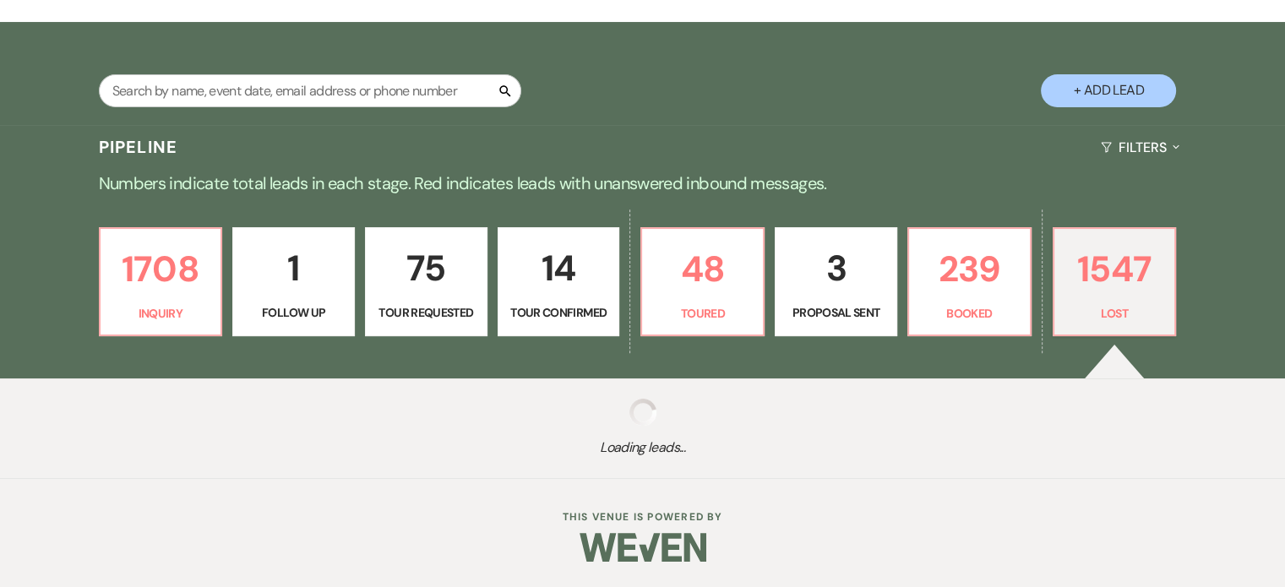
select select "8"
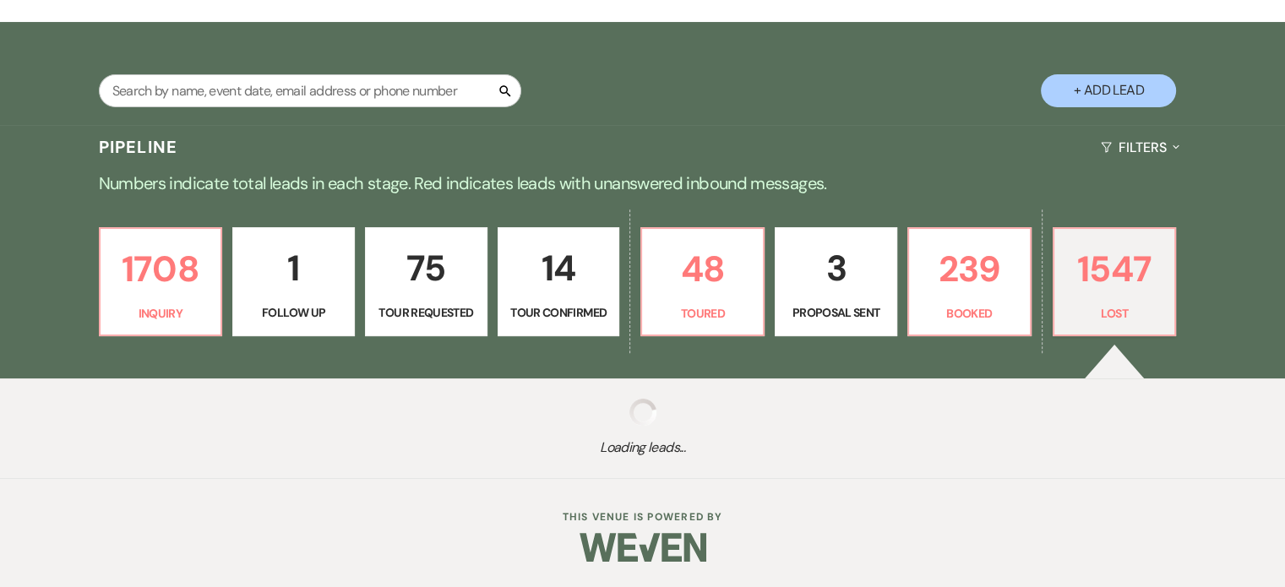
select select "8"
select select "5"
select select "8"
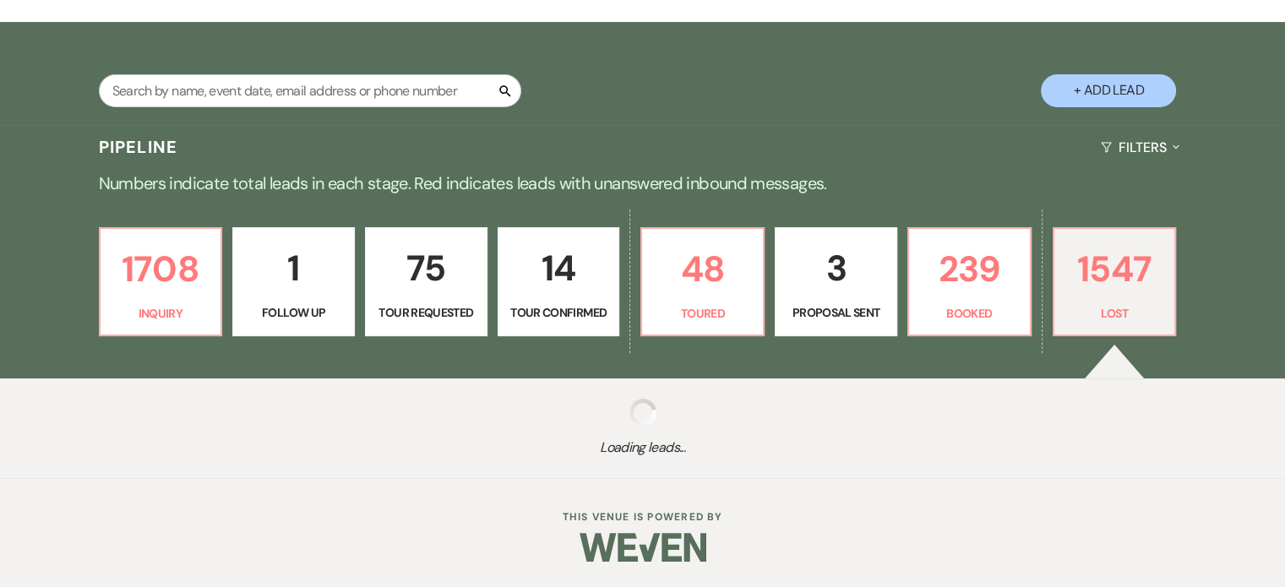
select select "8"
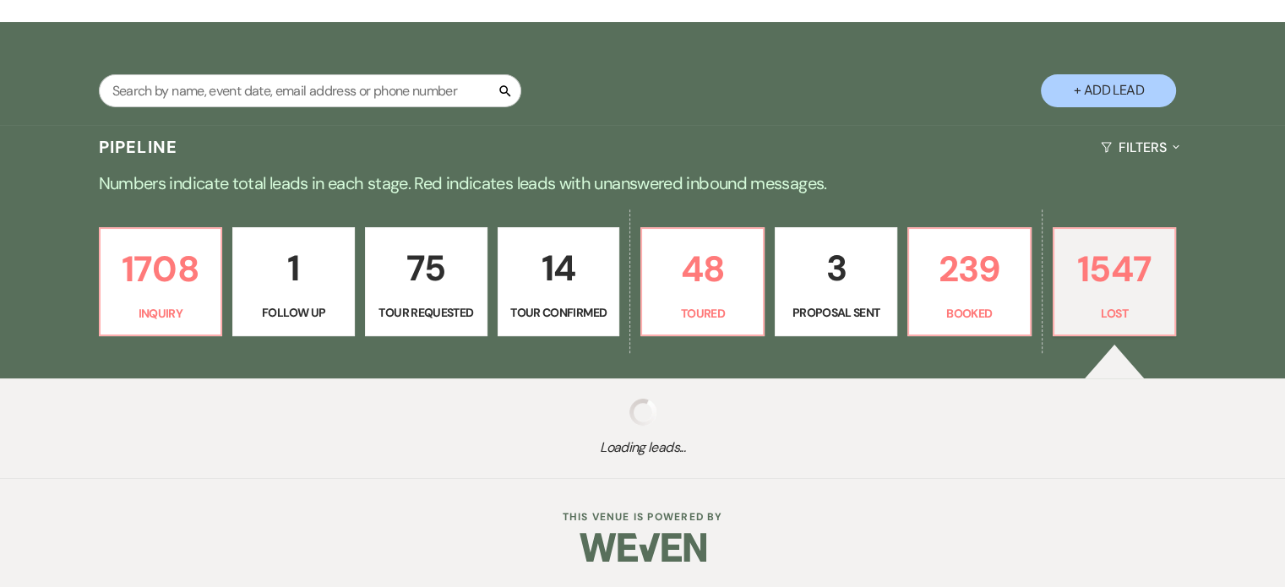
select select "8"
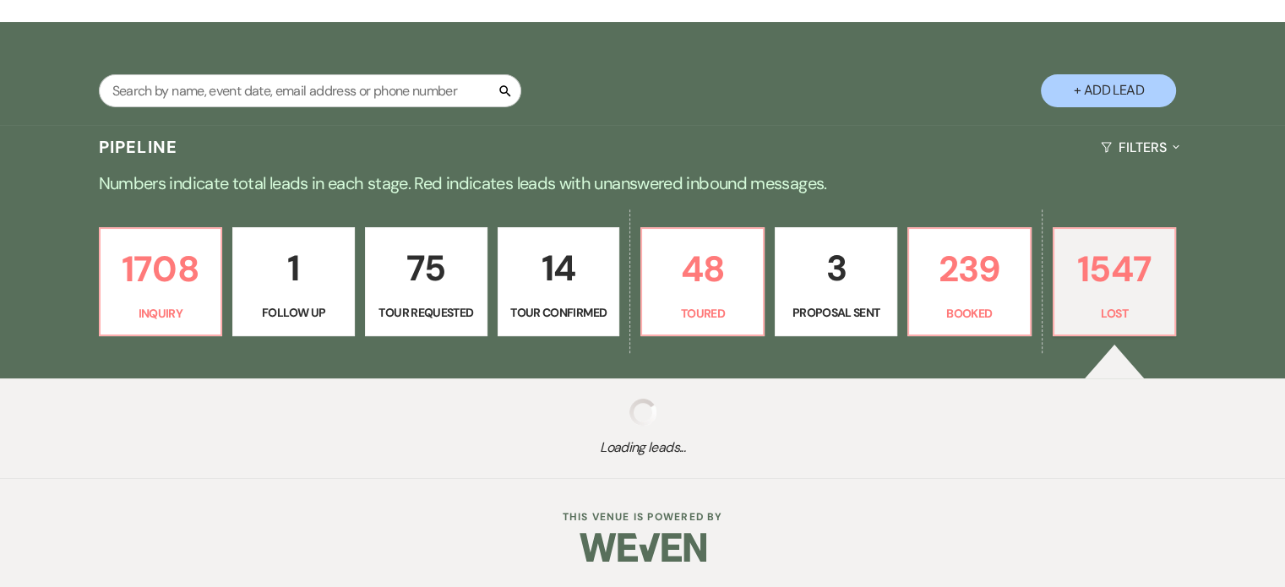
select select "8"
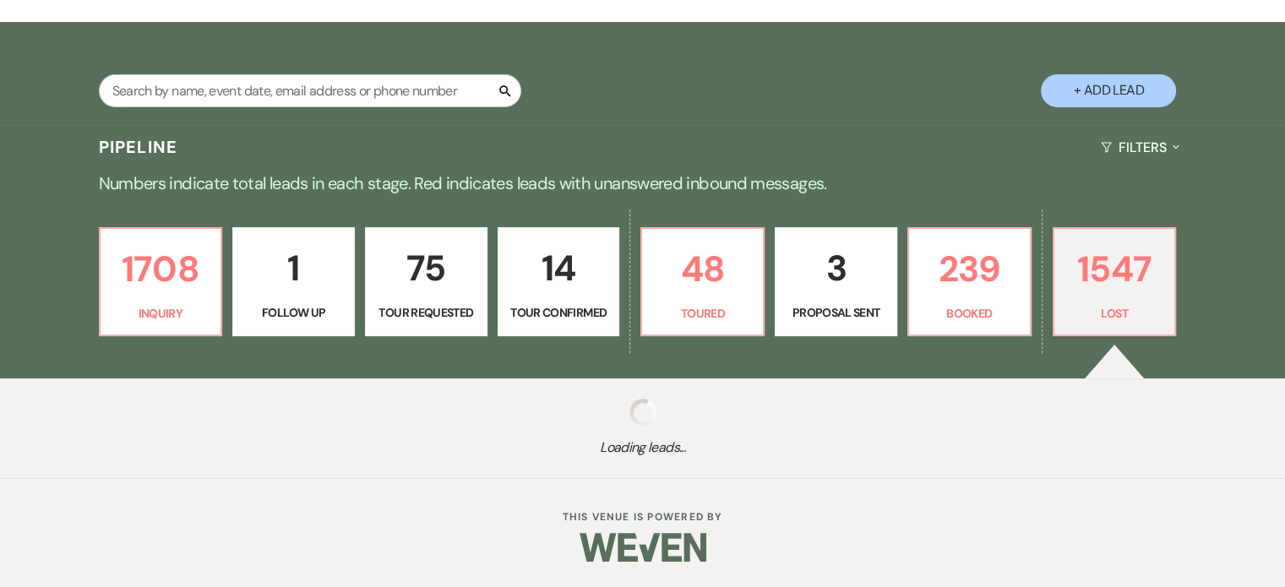
select select "8"
select select "5"
select select "8"
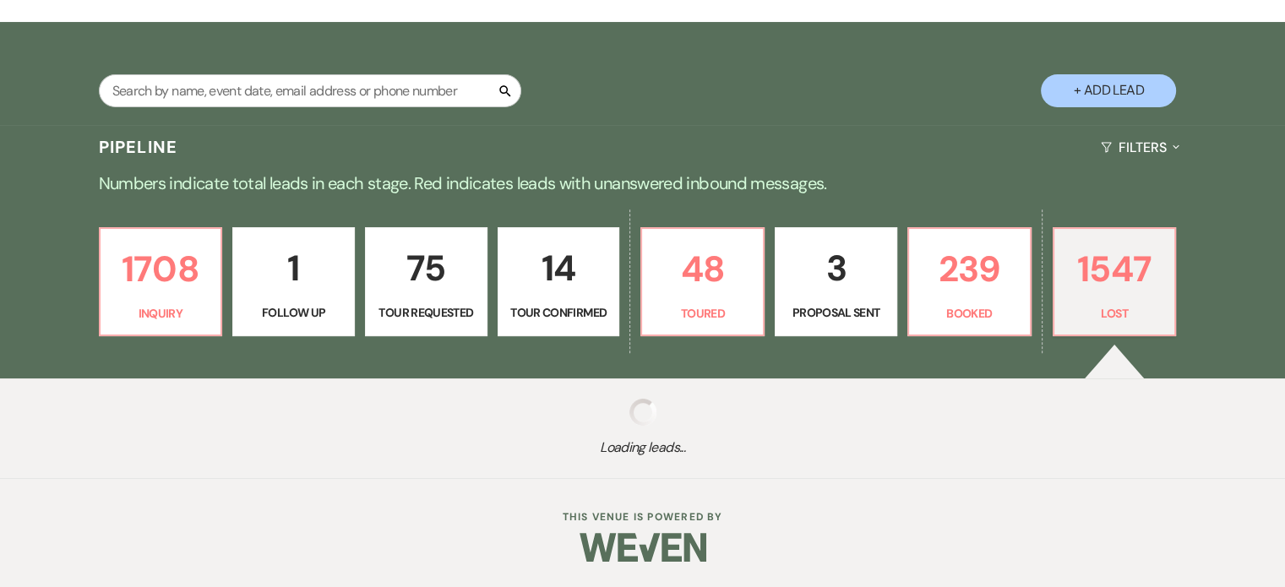
select select "8"
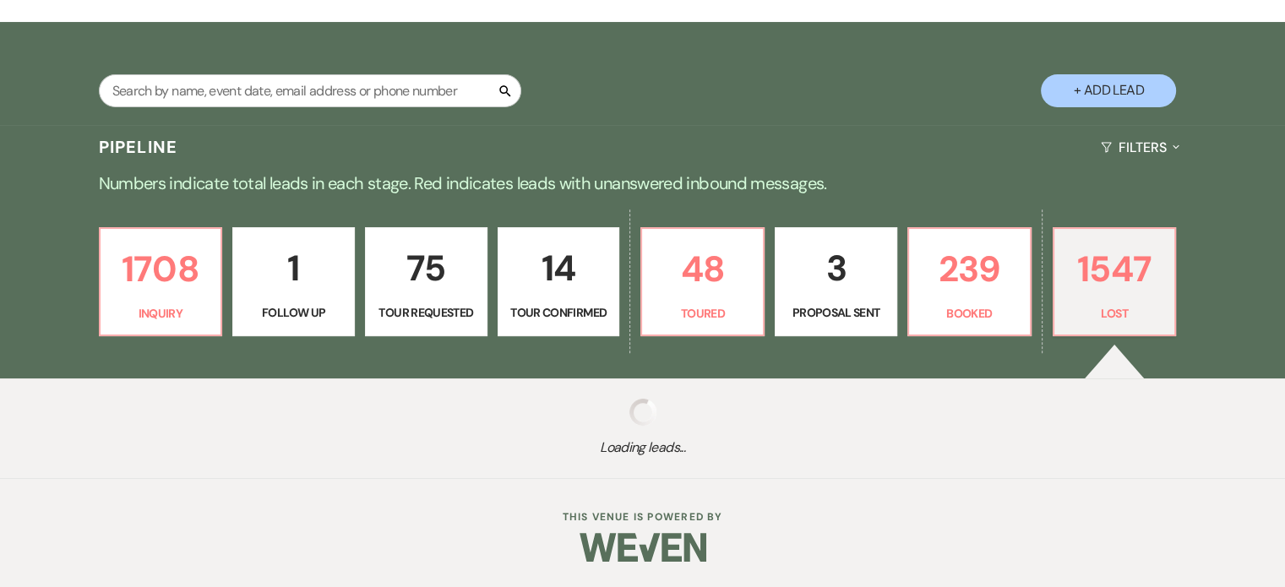
select select "8"
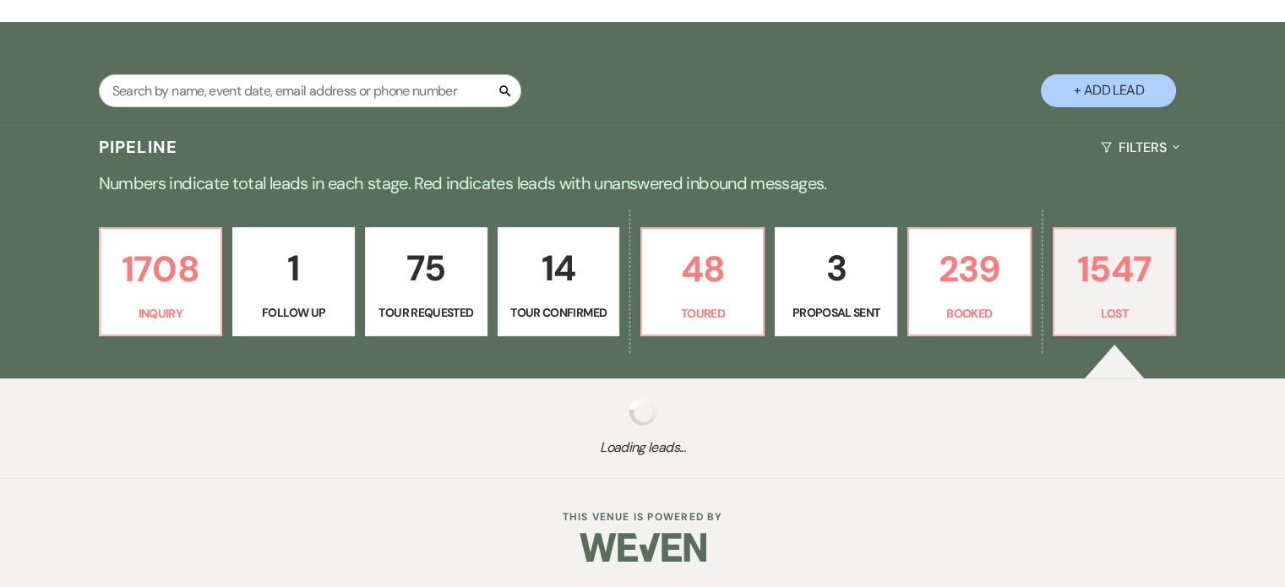
select select "8"
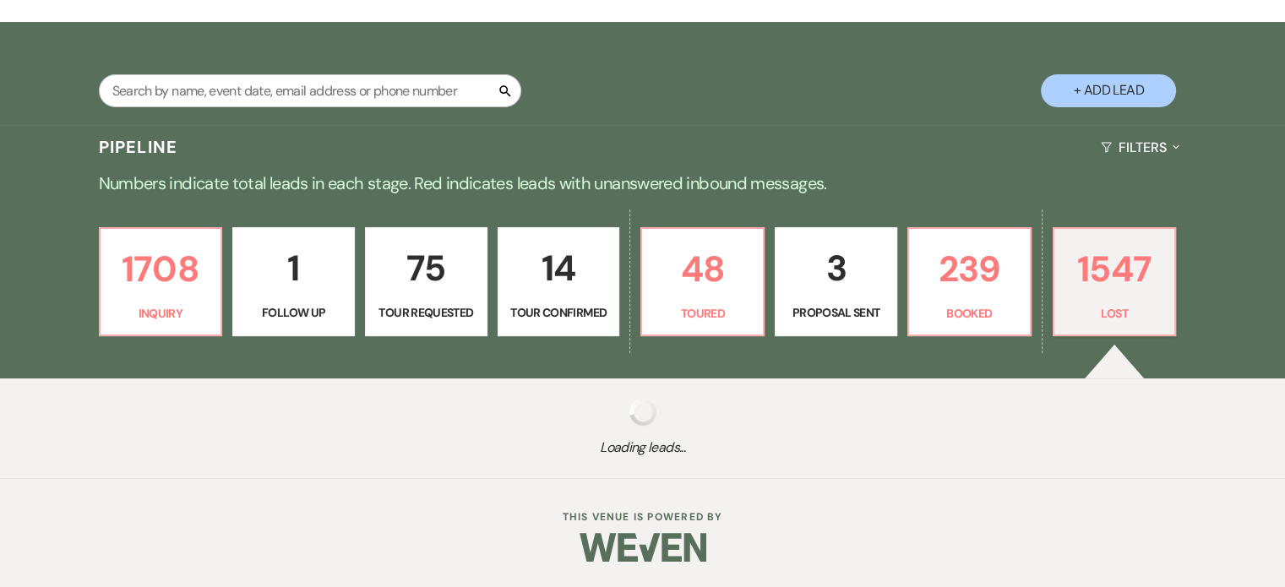
select select "8"
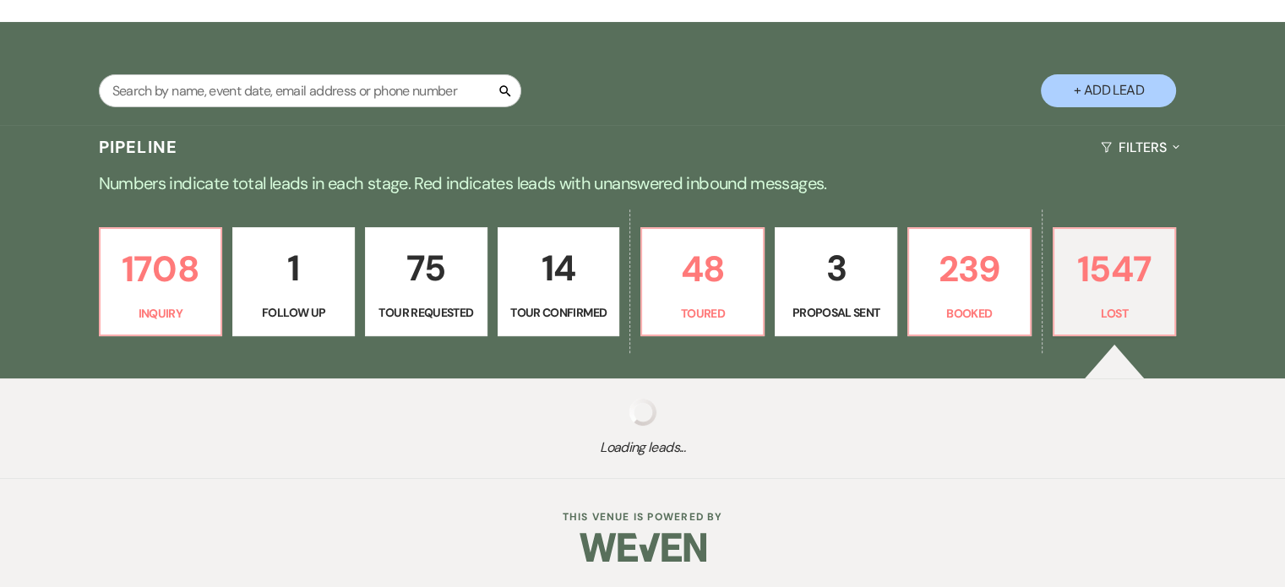
select select "8"
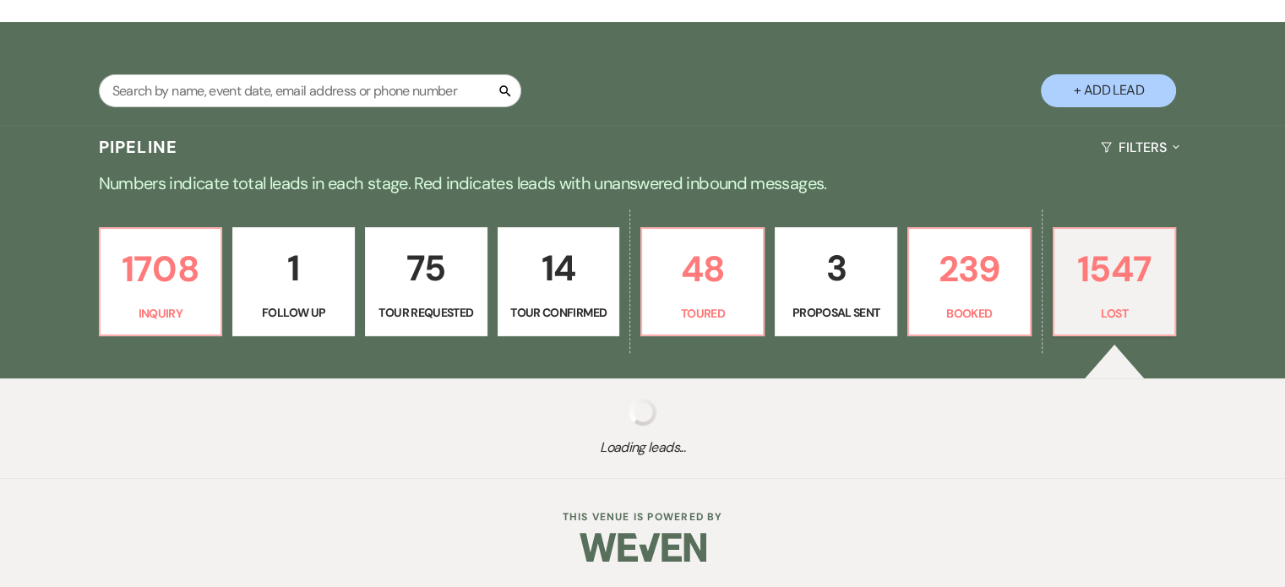
select select "8"
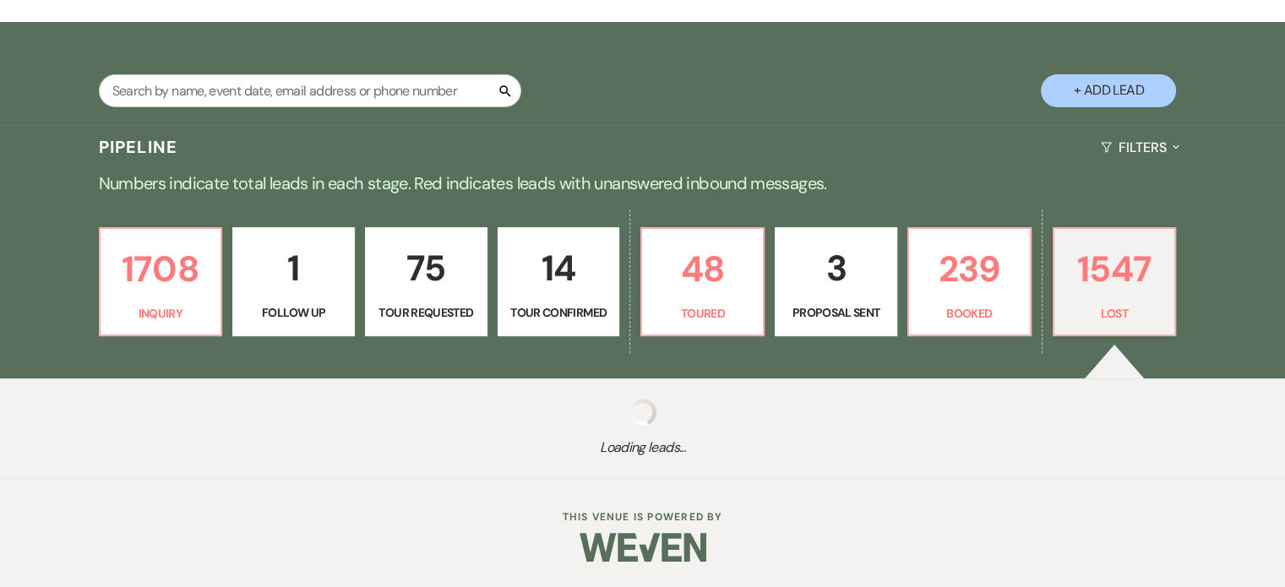
select select "8"
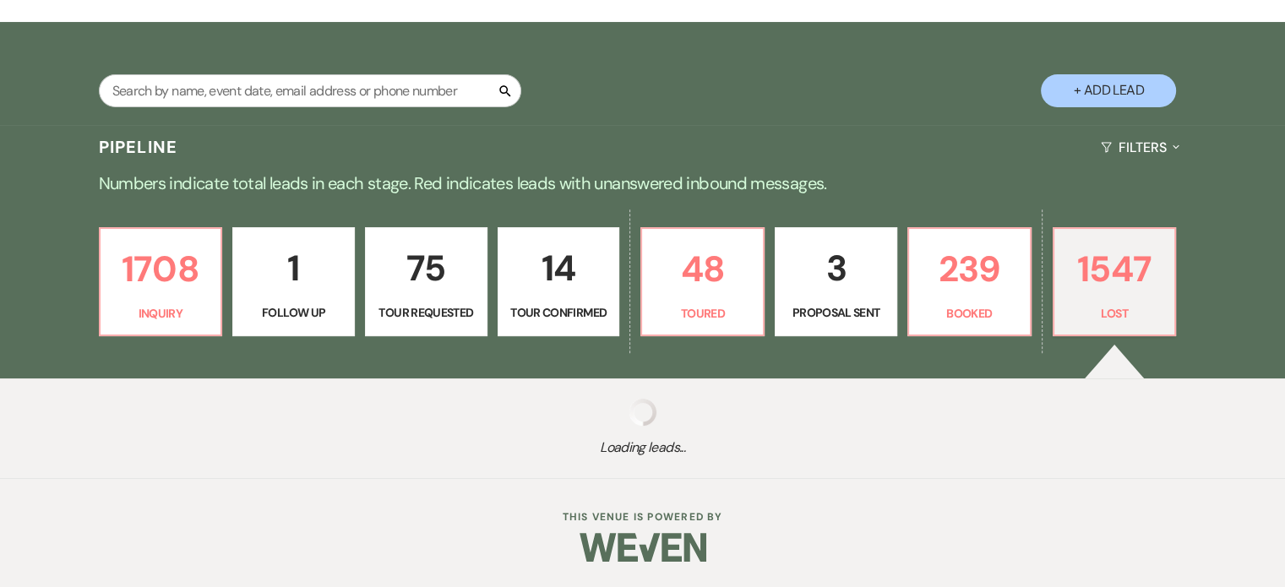
select select "8"
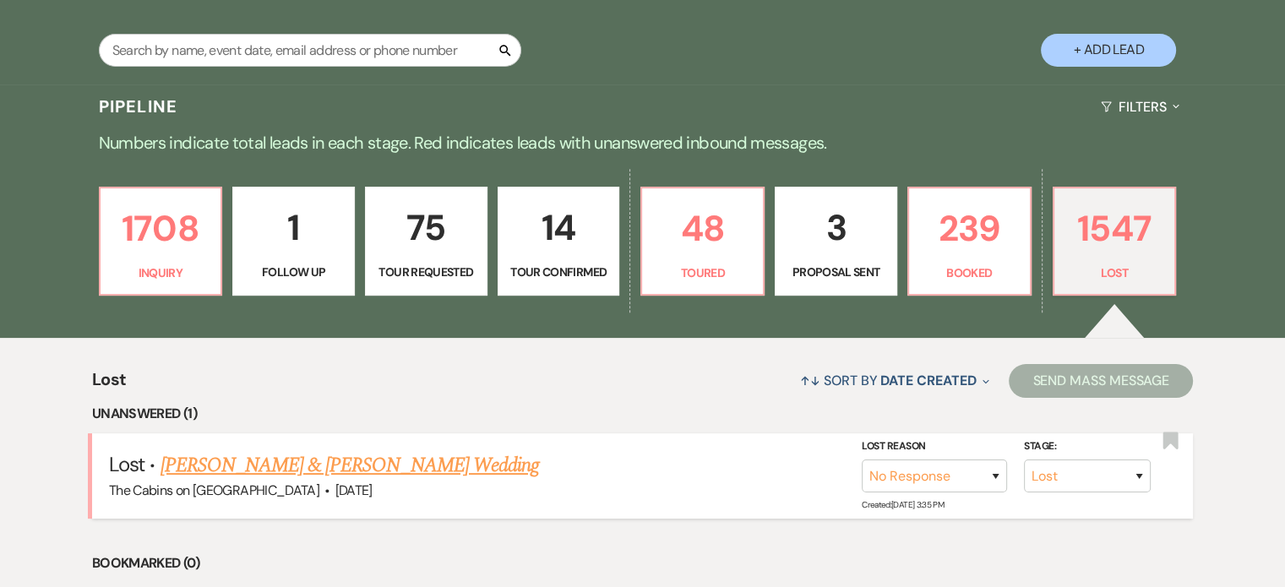
scroll to position [507, 0]
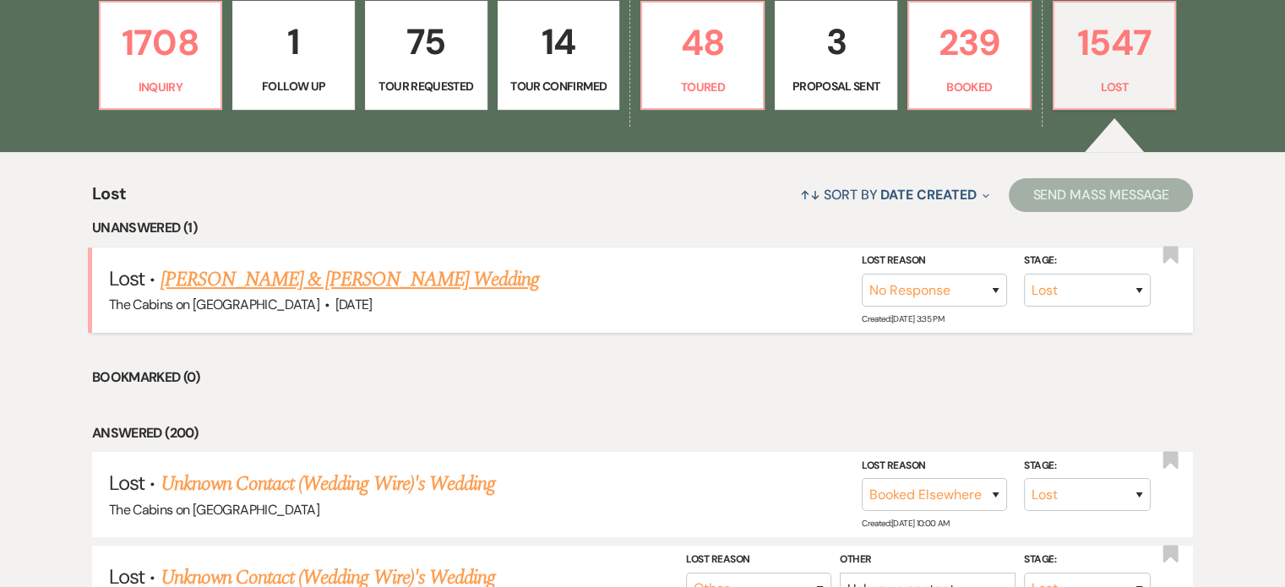
click at [323, 295] on link "[PERSON_NAME] & [PERSON_NAME] Wedding" at bounding box center [349, 279] width 378 height 30
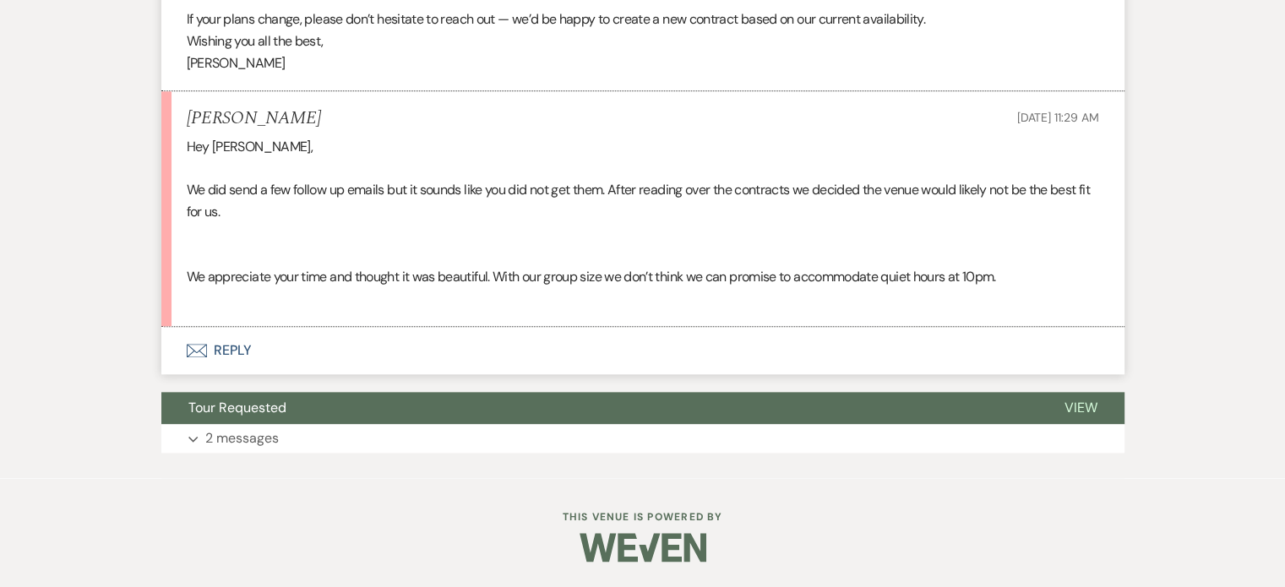
scroll to position [2017, 0]
click at [294, 374] on button "Envelope Reply" at bounding box center [642, 350] width 963 height 47
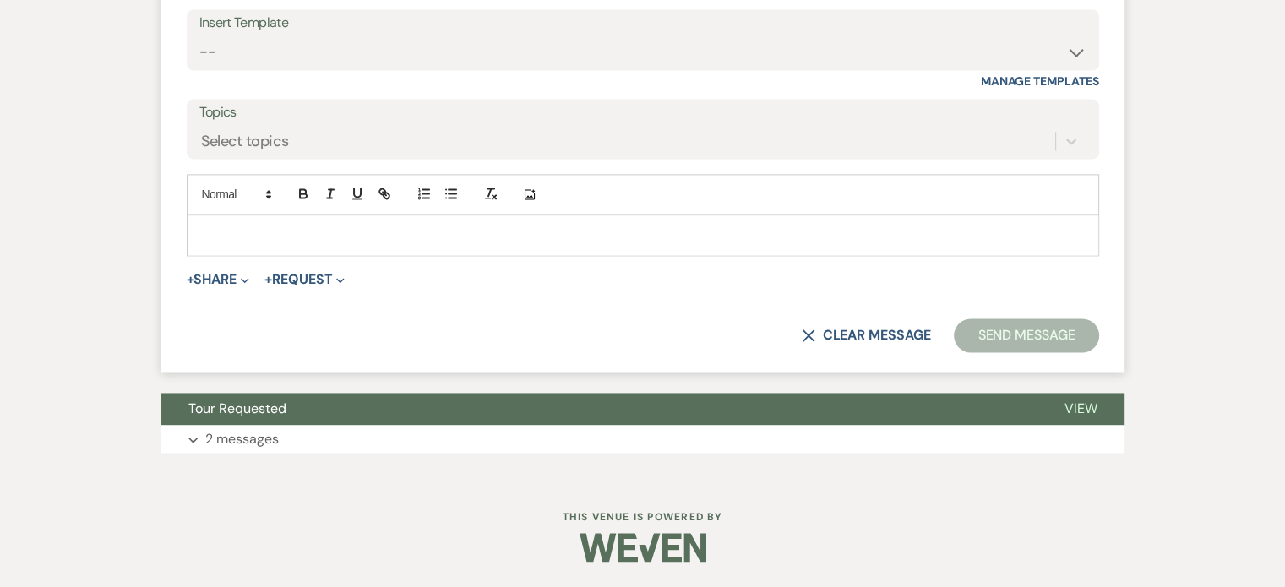
scroll to position [2445, 0]
click at [304, 254] on div at bounding box center [642, 234] width 910 height 39
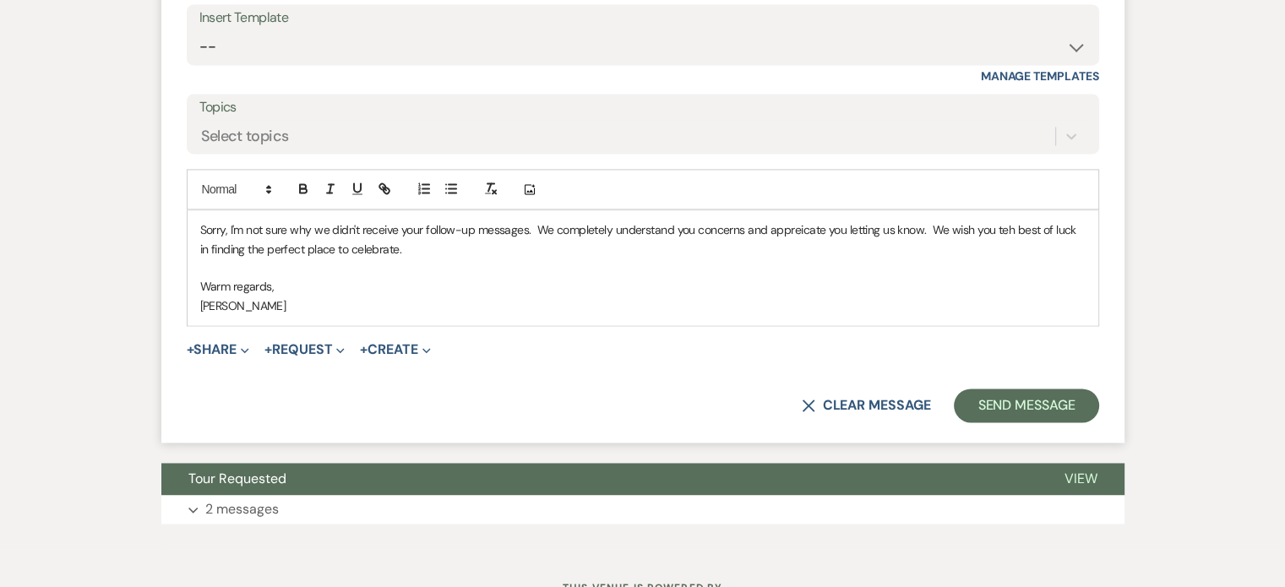
click at [747, 258] on p "Sorry, I'm not sure why we didn't receive your follow-up messages. We completel…" at bounding box center [642, 239] width 885 height 38
click at [864, 258] on p "Sorry, I'm not sure why we didn't receive your follow-up messages. We completel…" at bounding box center [642, 239] width 885 height 38
click at [976, 258] on p "Sorry, I'm not sure why we didn't receive your follow-up messages. We completel…" at bounding box center [642, 239] width 885 height 38
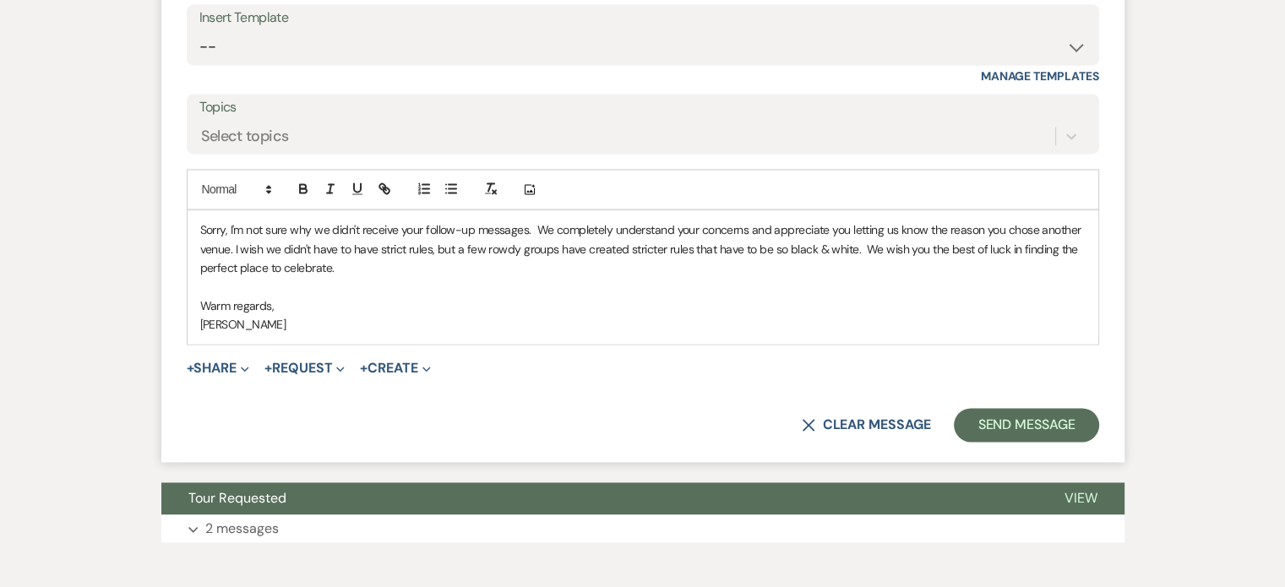
click at [692, 277] on p "Sorry, I'm not sure why we didn't receive your follow-up messages. We completel…" at bounding box center [642, 248] width 885 height 57
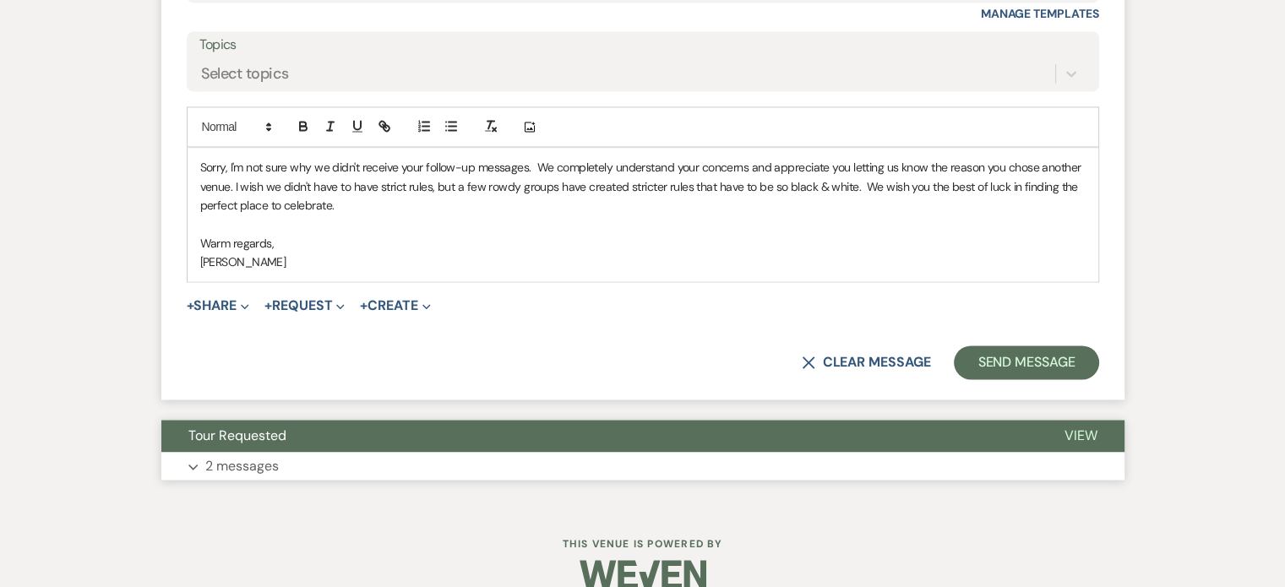
scroll to position [2698, 0]
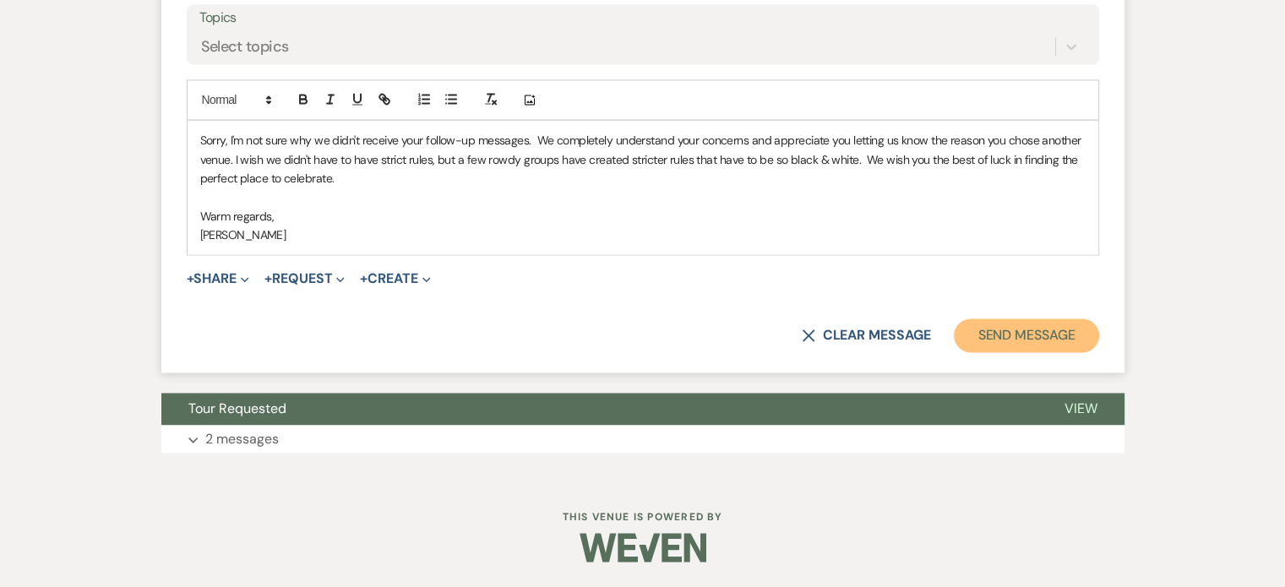
click at [954, 352] on button "Send Message" at bounding box center [1026, 335] width 144 height 34
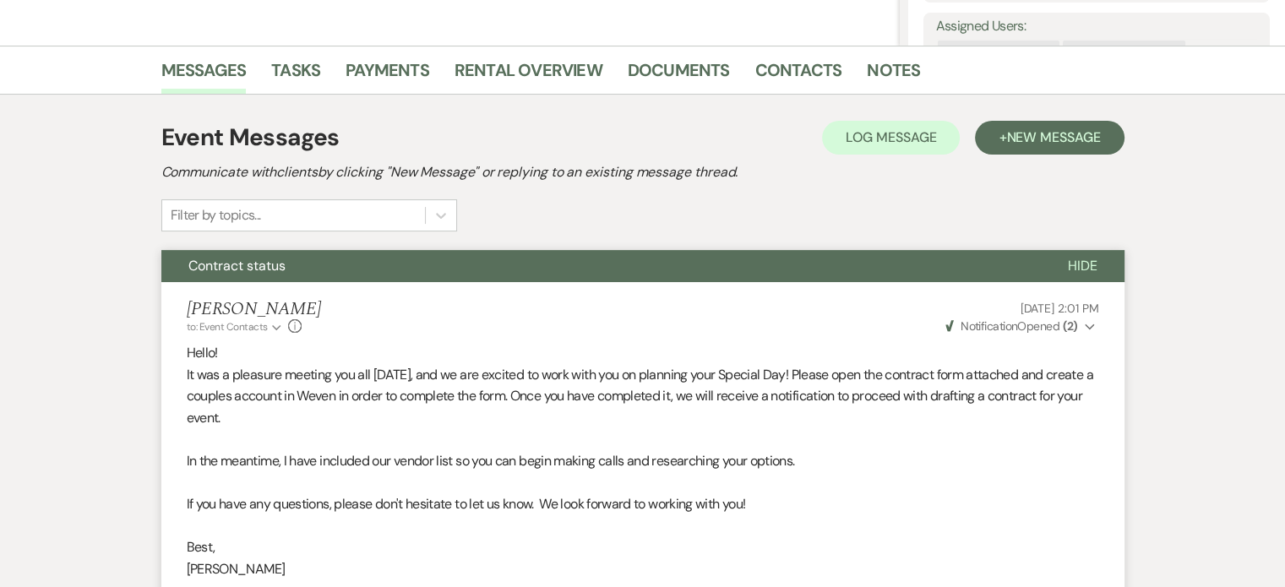
click at [1068, 274] on span "Hide" at bounding box center [1083, 266] width 30 height 18
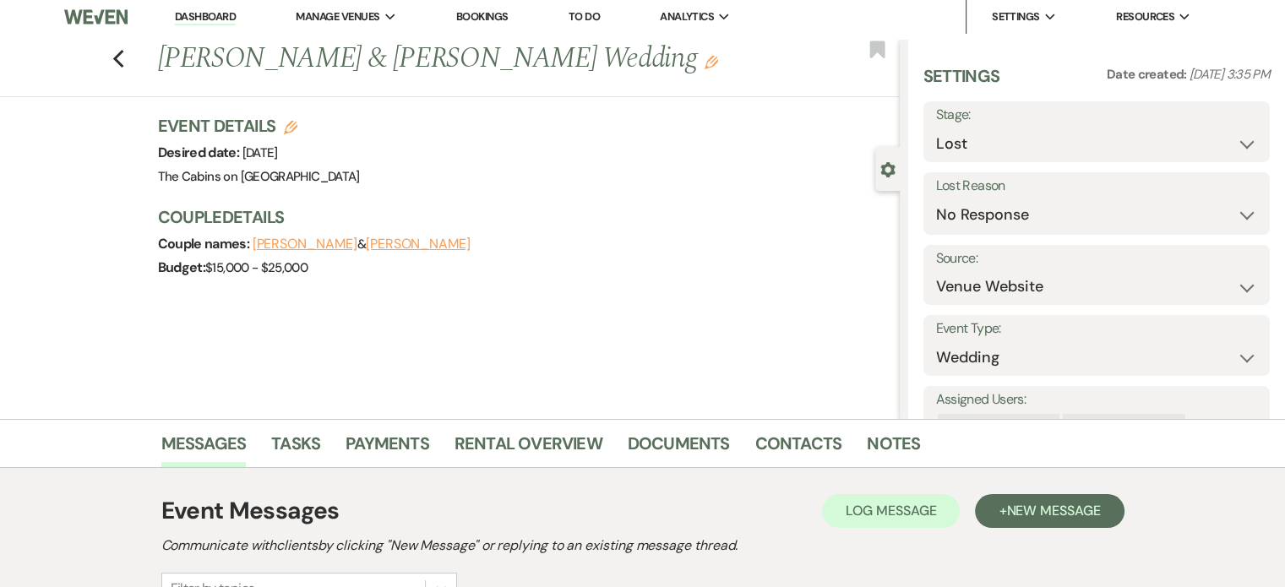
scroll to position [0, 0]
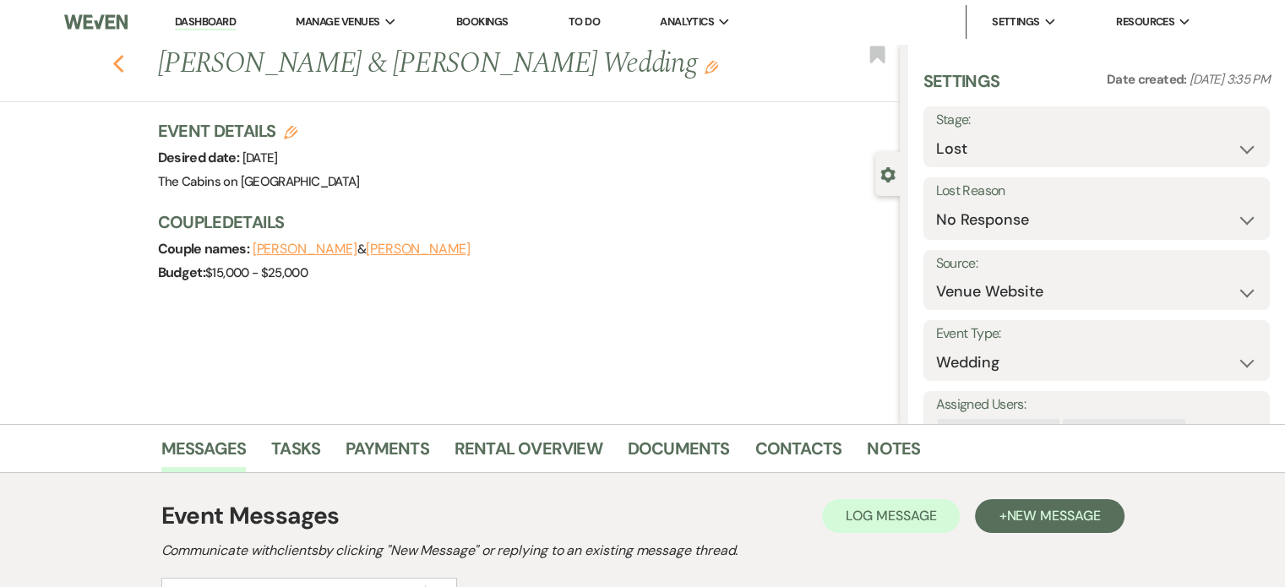
click at [123, 73] on use "button" at bounding box center [117, 64] width 11 height 19
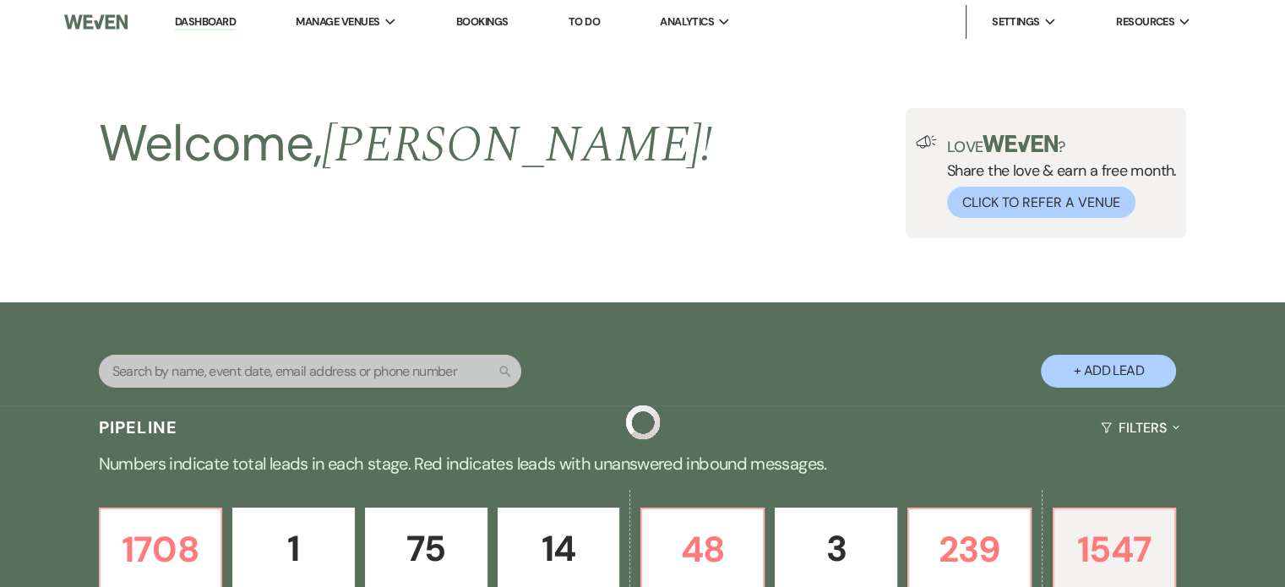
scroll to position [507, 0]
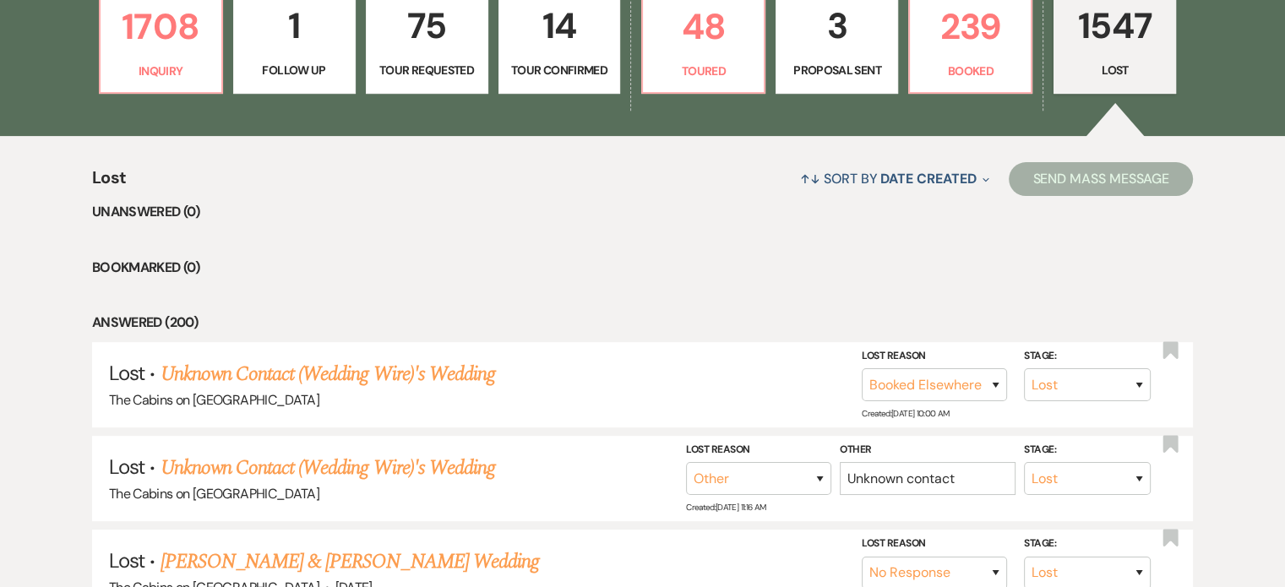
scroll to position [169, 0]
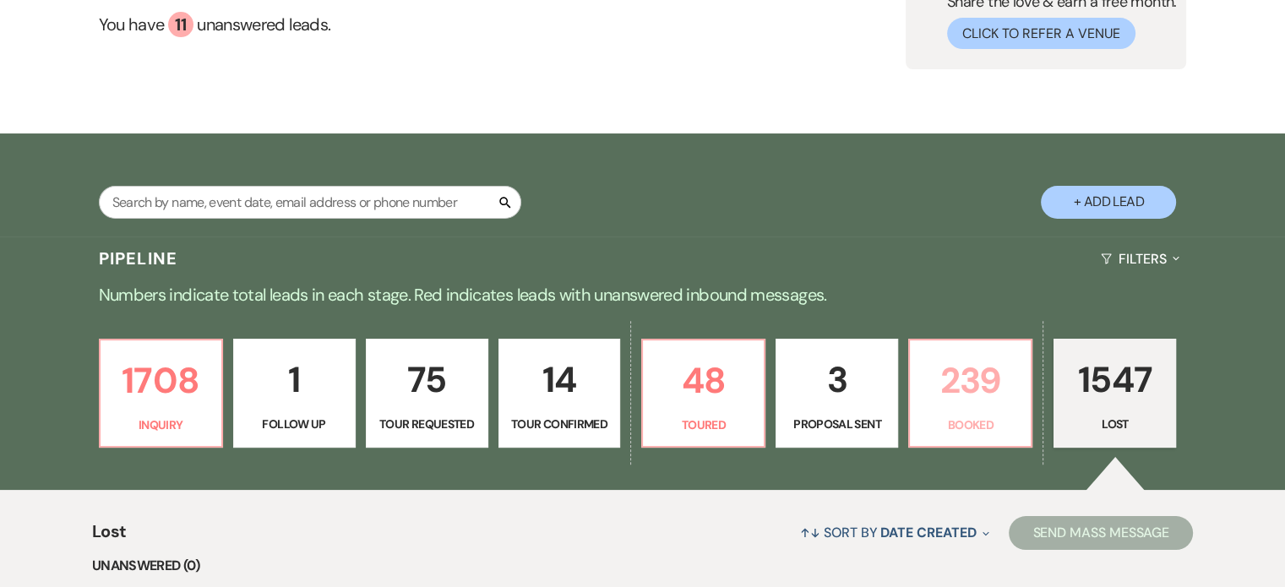
click at [1002, 409] on p "239" at bounding box center [970, 380] width 101 height 57
